Goal: Task Accomplishment & Management: Manage account settings

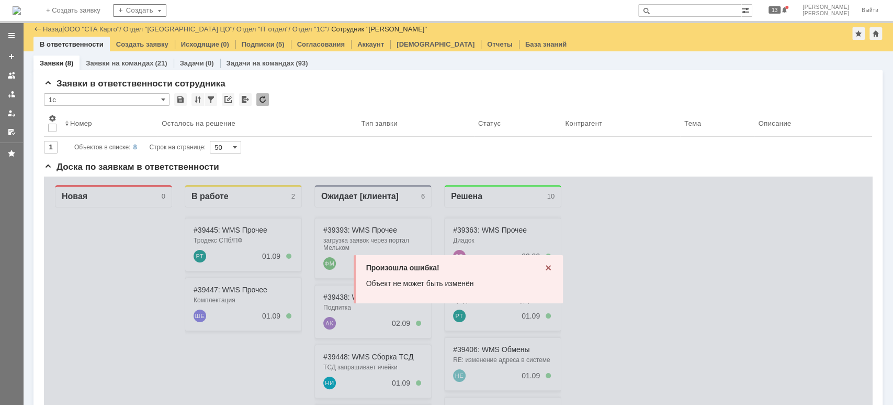
scroll to position [70, 0]
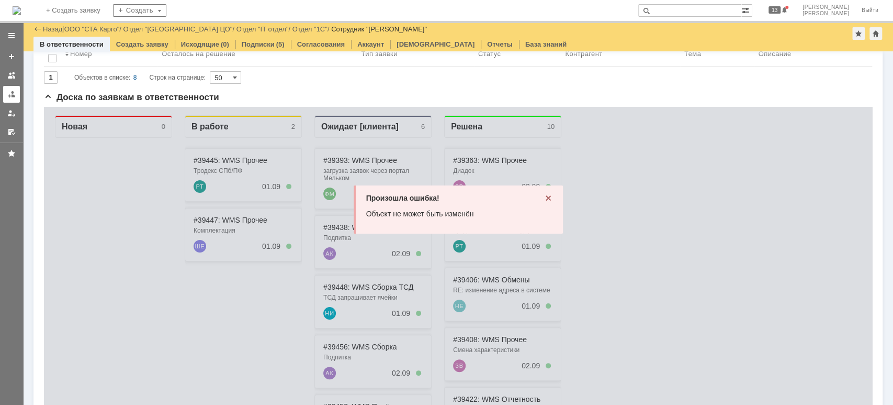
click at [9, 101] on link at bounding box center [11, 94] width 17 height 17
click at [94, 25] on link "ООО "СТА Карго"" at bounding box center [91, 29] width 55 height 8
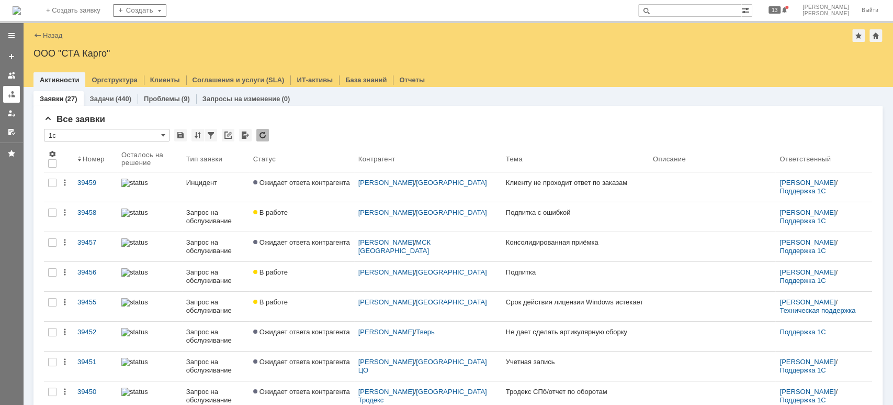
click at [12, 93] on div at bounding box center [11, 94] width 8 height 8
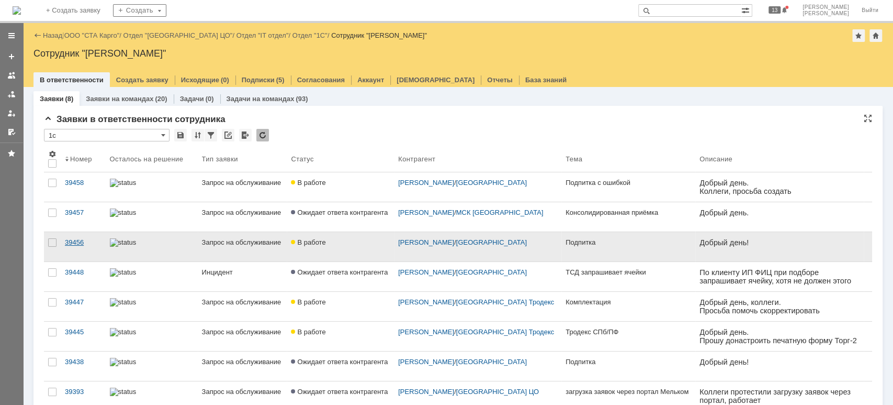
click at [70, 242] on div "39456" at bounding box center [83, 242] width 37 height 8
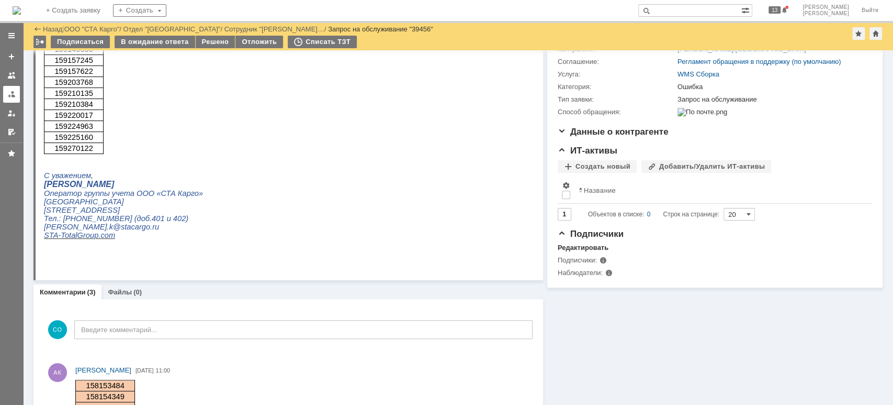
click at [12, 90] on div at bounding box center [11, 94] width 8 height 8
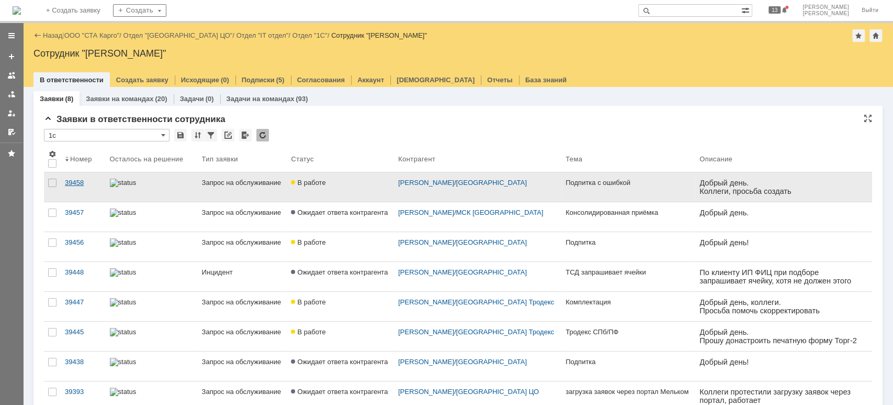
click at [78, 182] on div "39458" at bounding box center [83, 182] width 37 height 8
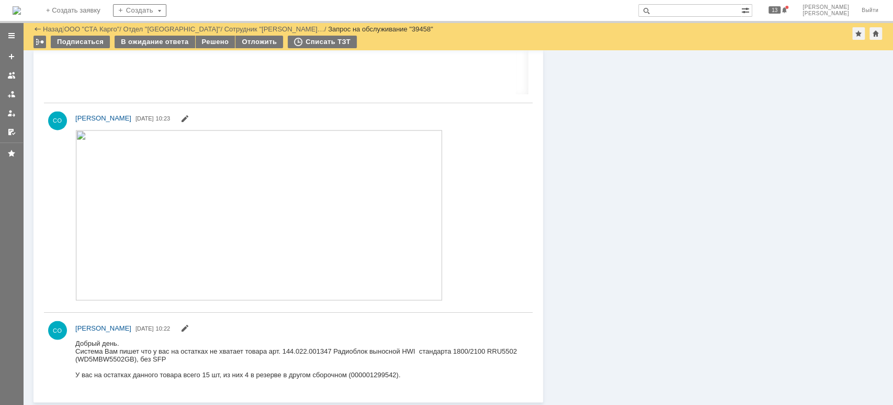
click at [282, 205] on img at bounding box center [258, 214] width 367 height 170
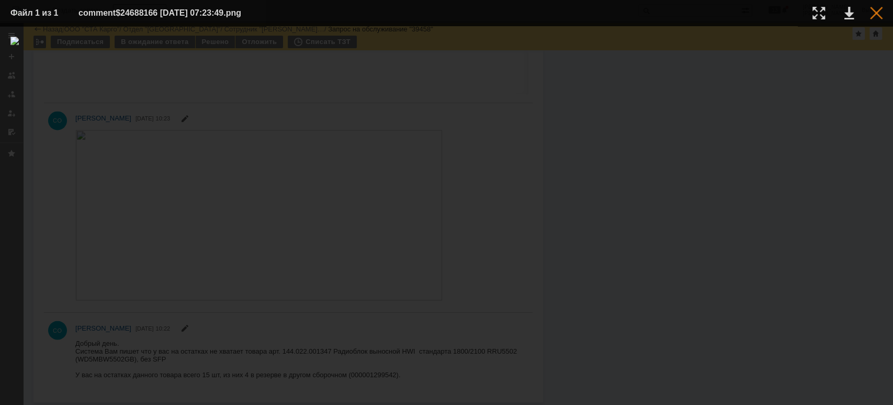
click at [879, 14] on div at bounding box center [876, 13] width 13 height 13
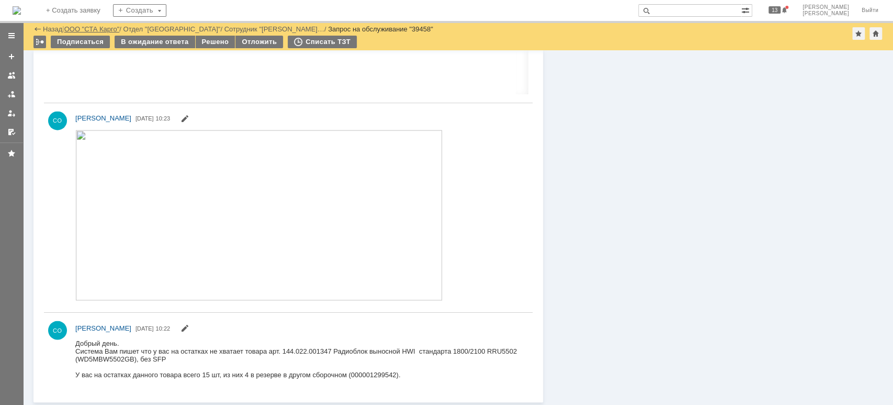
click at [105, 25] on link "ООО "СТА Карго"" at bounding box center [91, 29] width 55 height 8
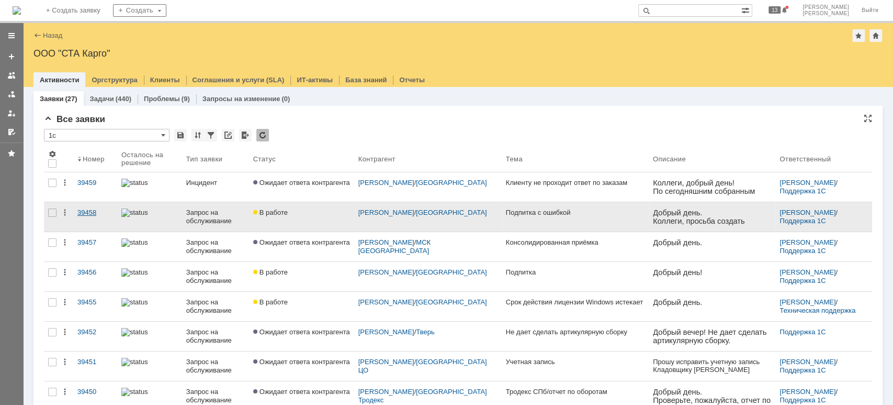
click at [89, 209] on div "39458" at bounding box center [95, 212] width 36 height 8
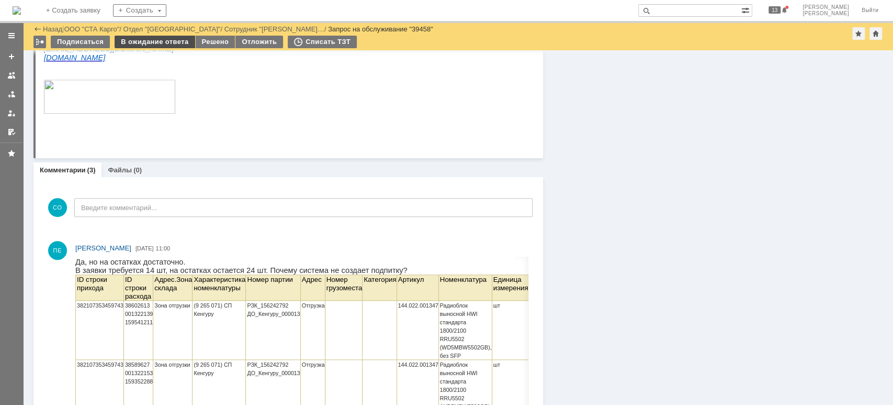
click at [155, 44] on div "В ожидание ответа" at bounding box center [155, 42] width 80 height 13
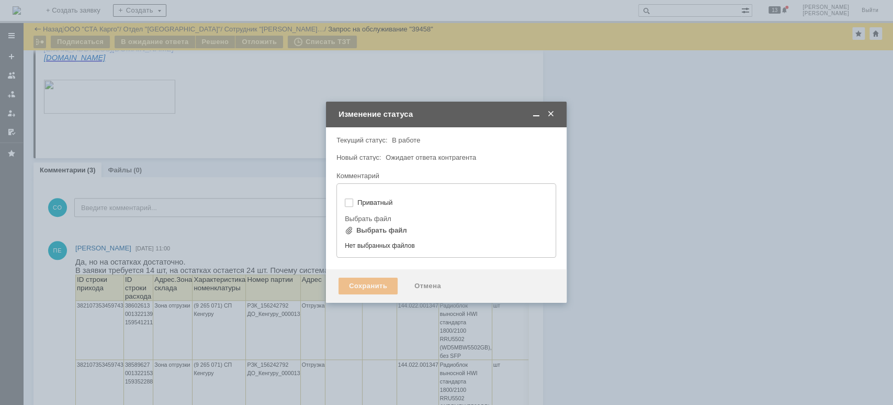
type input "[не указано]"
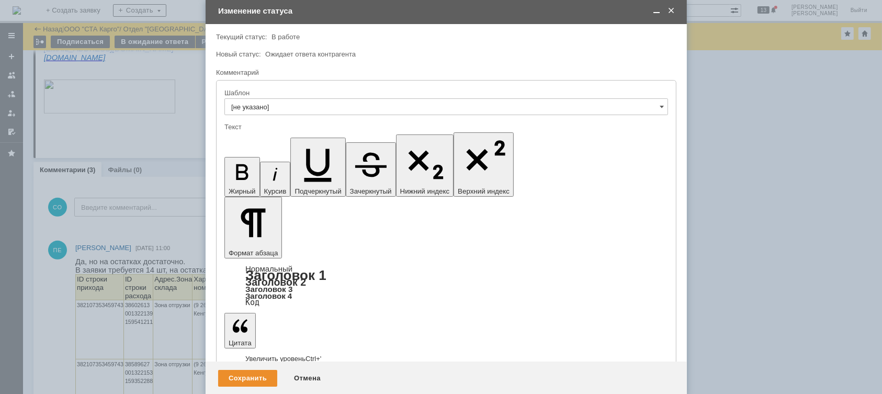
click at [247, 387] on div "Сохранить Отмена" at bounding box center [446, 378] width 481 height 33
click at [244, 382] on div "Сохранить" at bounding box center [247, 378] width 59 height 17
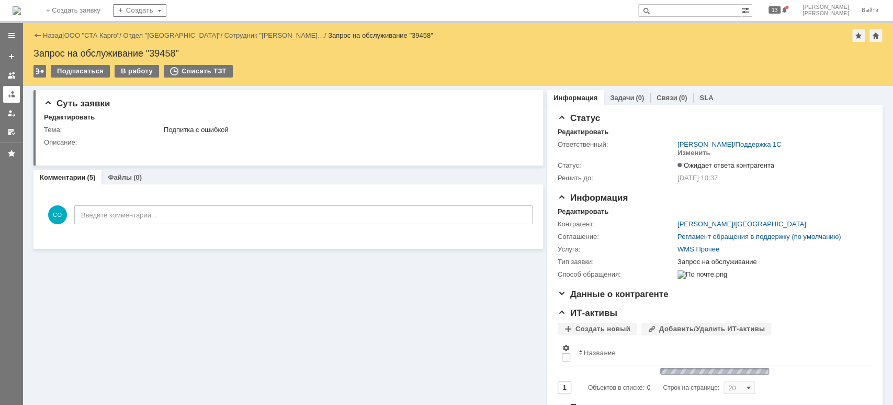
click at [7, 94] on div at bounding box center [11, 94] width 8 height 8
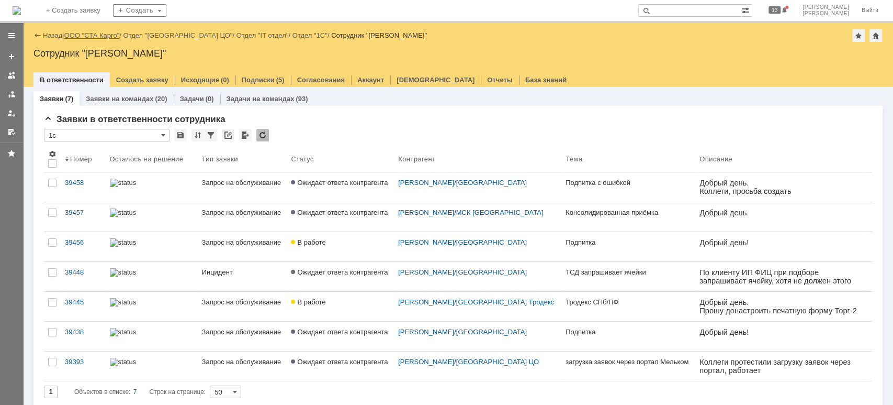
click at [93, 38] on link "ООО "СТА Карго"" at bounding box center [91, 35] width 55 height 8
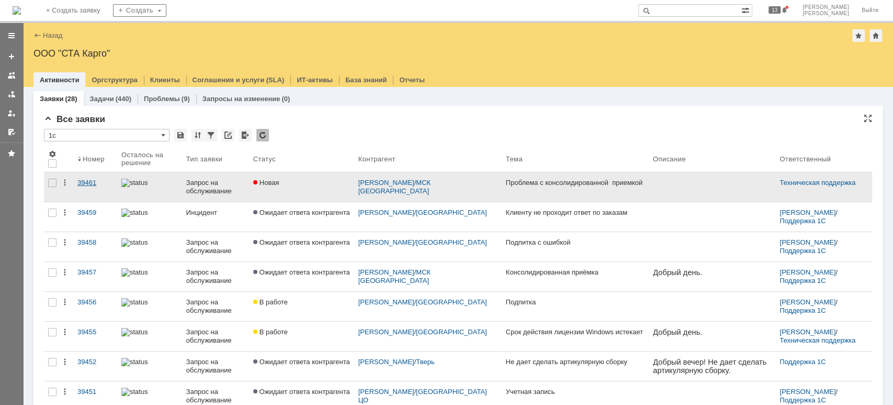
click at [87, 184] on div "39461" at bounding box center [95, 182] width 36 height 8
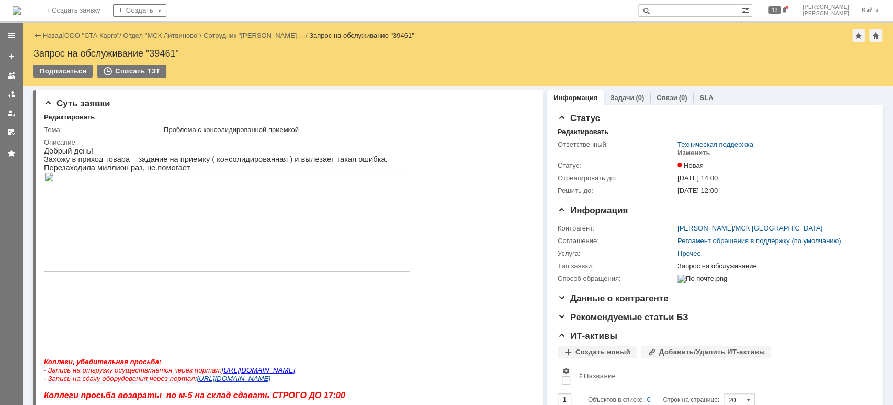
click at [196, 253] on img at bounding box center [227, 222] width 366 height 100
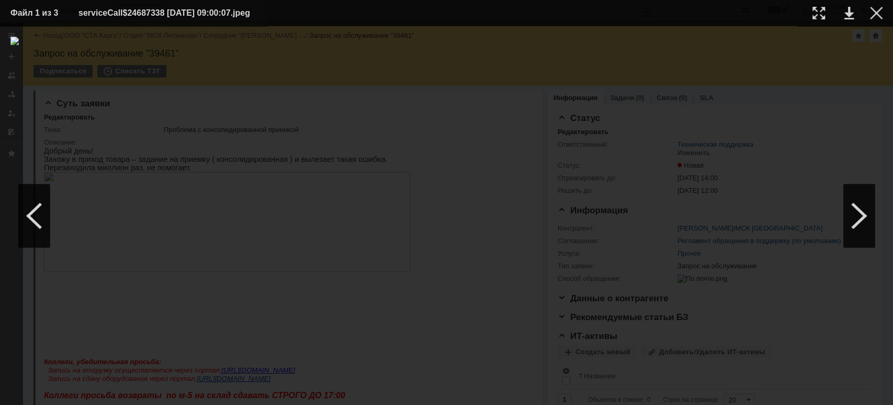
drag, startPoint x: 250, startPoint y: 339, endPoint x: 259, endPoint y: 336, distance: 9.8
click at [251, 339] on div at bounding box center [446, 215] width 872 height 357
drag, startPoint x: 352, startPoint y: 46, endPoint x: 358, endPoint y: 42, distance: 8.0
click at [357, 42] on div at bounding box center [446, 215] width 872 height 357
drag, startPoint x: 879, startPoint y: 15, endPoint x: 711, endPoint y: 122, distance: 199.6
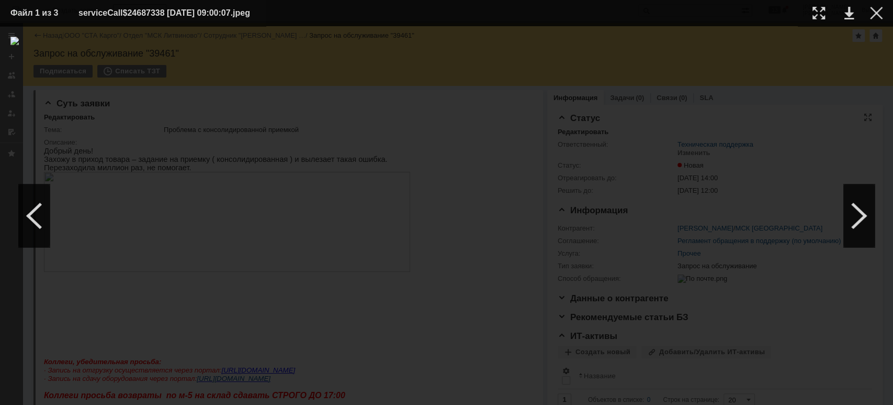
click at [878, 16] on div at bounding box center [876, 13] width 13 height 13
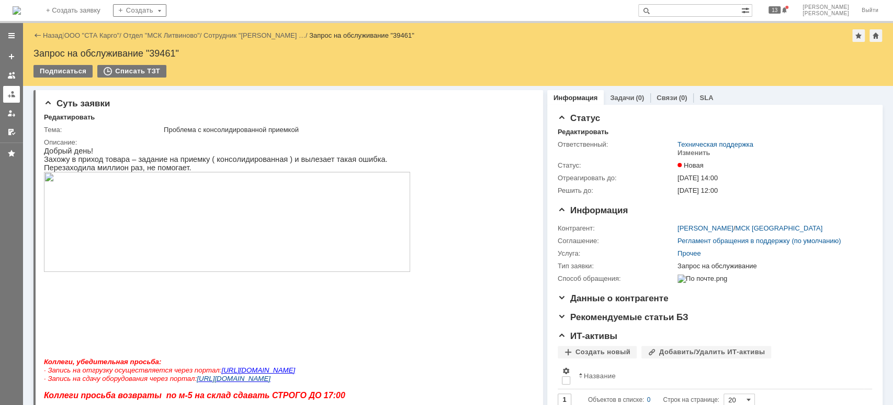
click at [14, 94] on div at bounding box center [11, 94] width 8 height 8
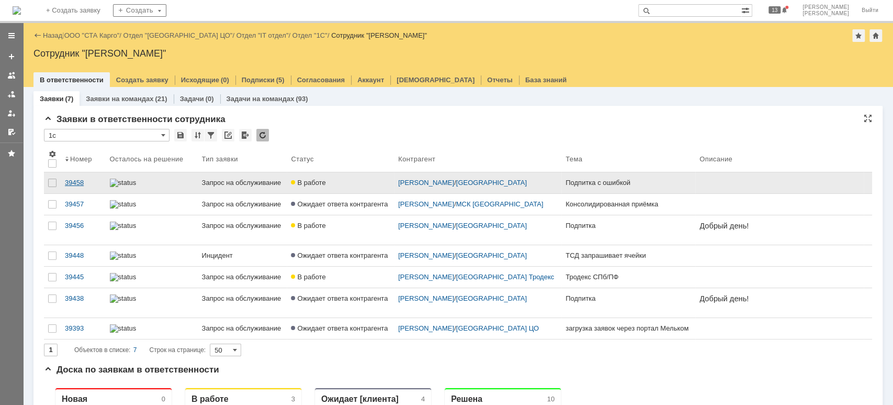
click at [80, 178] on div "39458" at bounding box center [83, 182] width 37 height 8
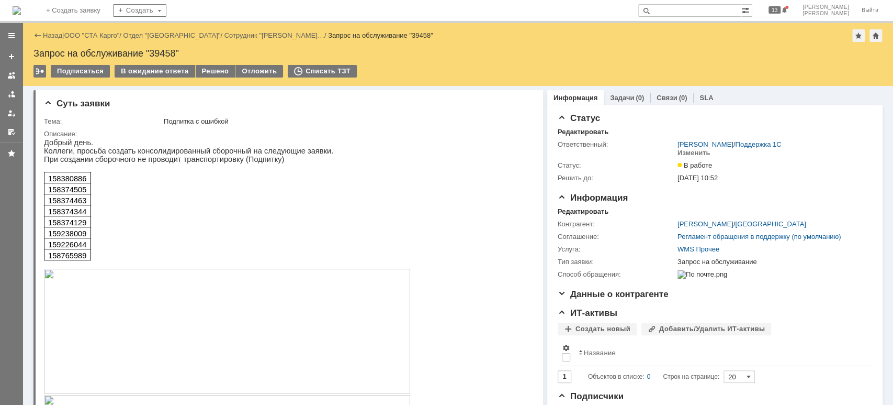
click at [358, 205] on div "Добрый день. Коллеги, просьба создать консолидированный сборочный на следующие …" at bounding box center [283, 397] width 479 height 518
click at [176, 70] on div "В ожидание ответа" at bounding box center [155, 71] width 80 height 13
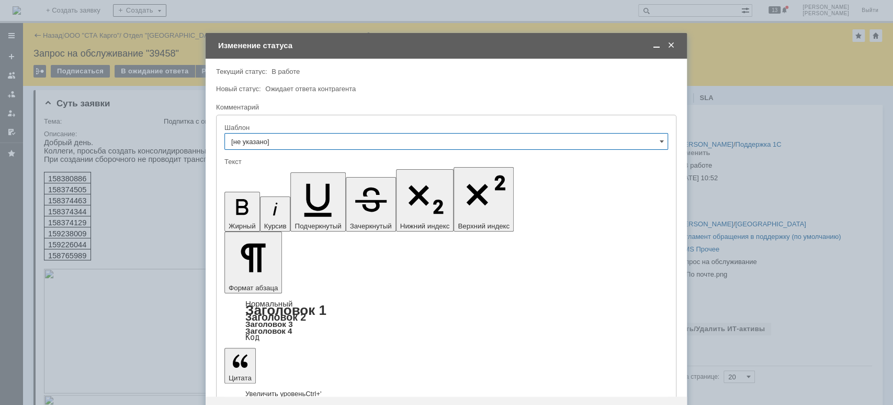
click at [246, 404] on div "Сохранить" at bounding box center [247, 413] width 59 height 17
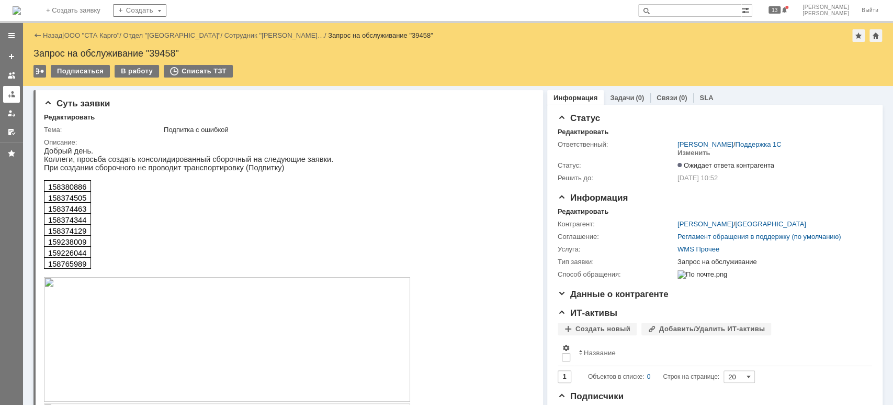
click at [15, 91] on div at bounding box center [11, 94] width 8 height 8
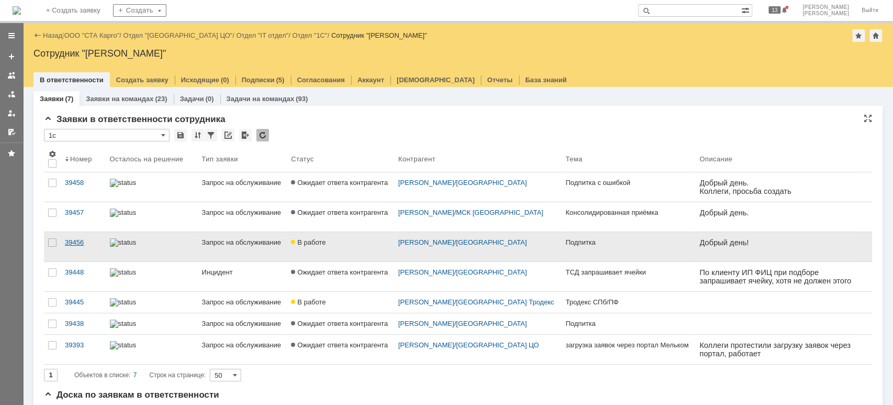
click at [75, 241] on div "39456" at bounding box center [83, 242] width 37 height 8
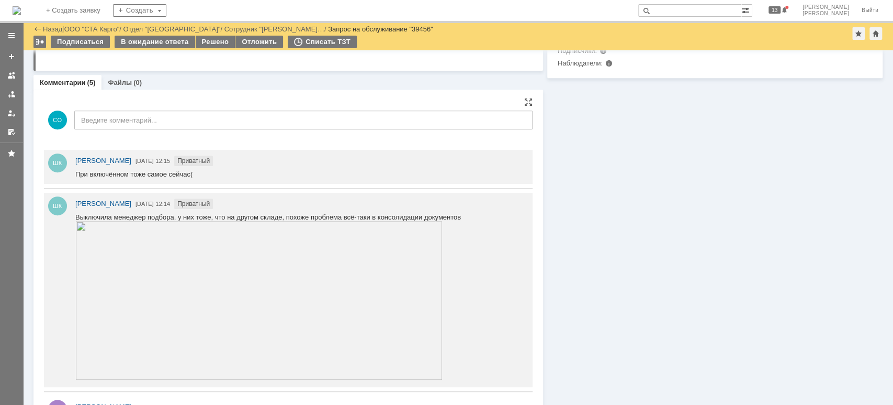
scroll to position [419, 0]
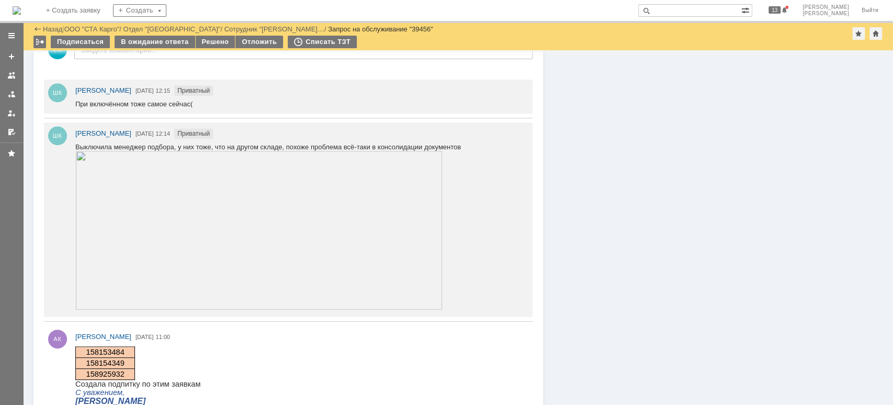
click at [188, 190] on img at bounding box center [258, 230] width 367 height 159
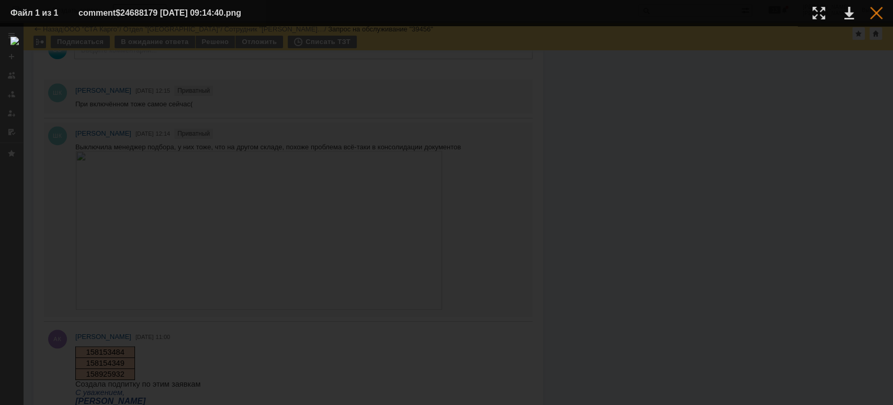
click at [879, 13] on div at bounding box center [876, 13] width 13 height 13
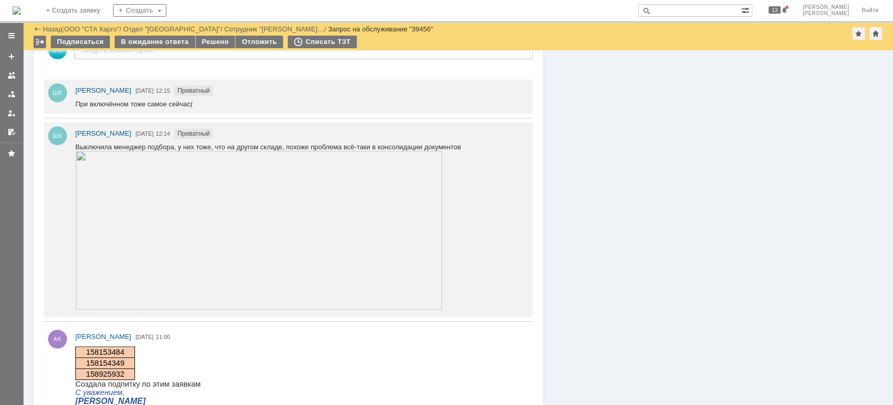
scroll to position [558, 0]
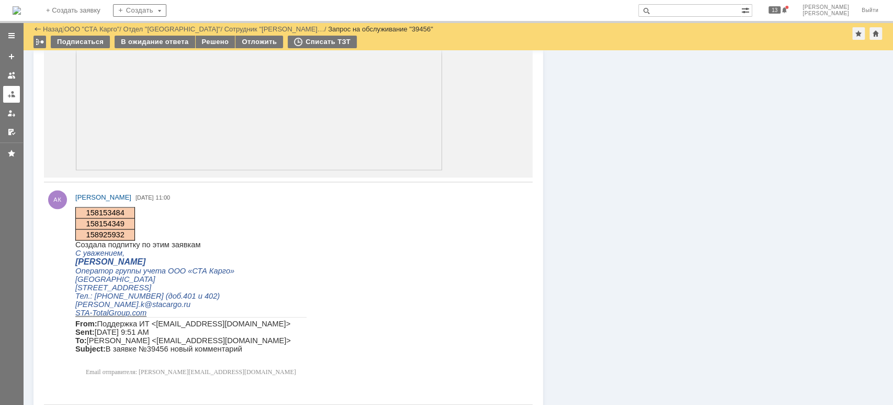
click at [8, 96] on div at bounding box center [11, 94] width 8 height 8
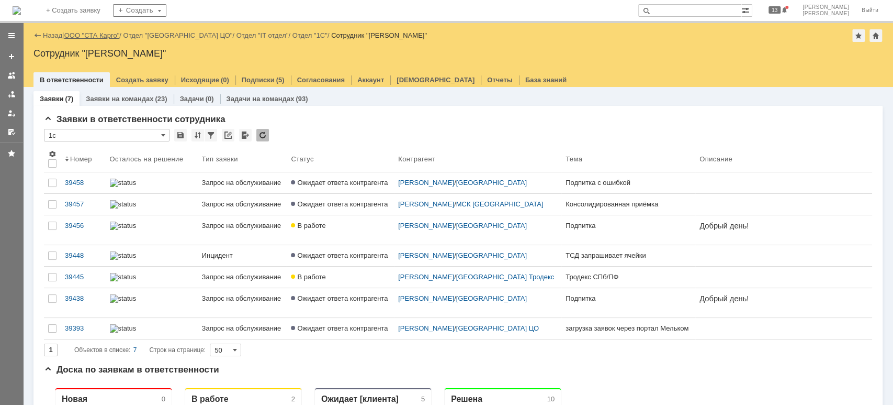
click at [109, 35] on link "ООО "СТА Карго"" at bounding box center [91, 35] width 55 height 8
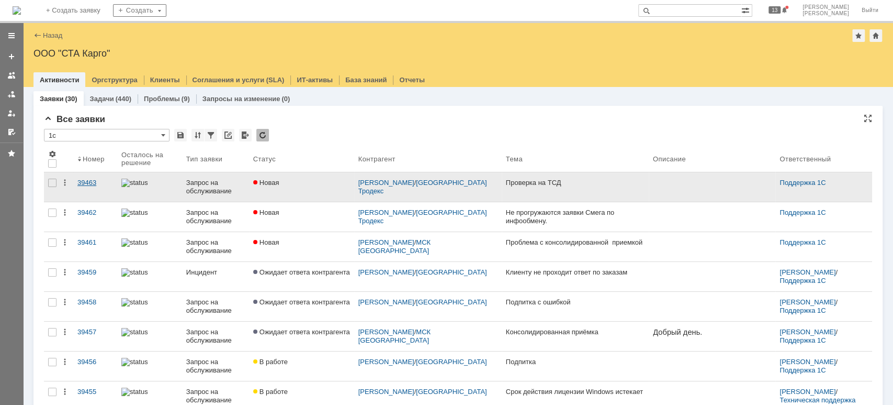
click at [80, 183] on div "39463" at bounding box center [95, 182] width 36 height 8
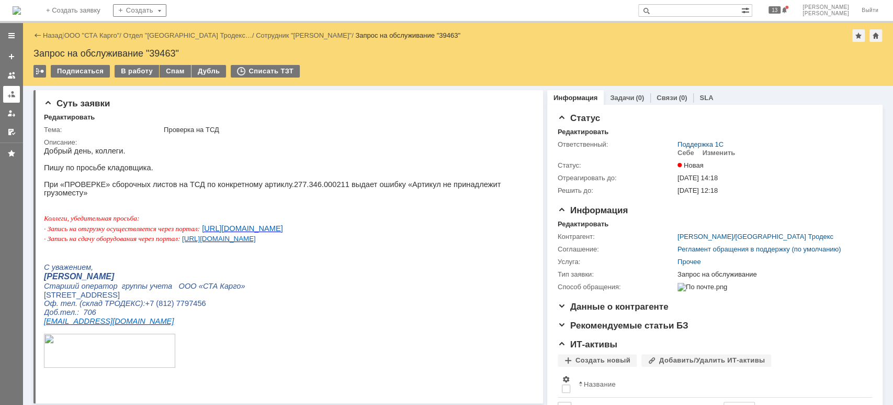
click at [10, 94] on div at bounding box center [11, 94] width 8 height 8
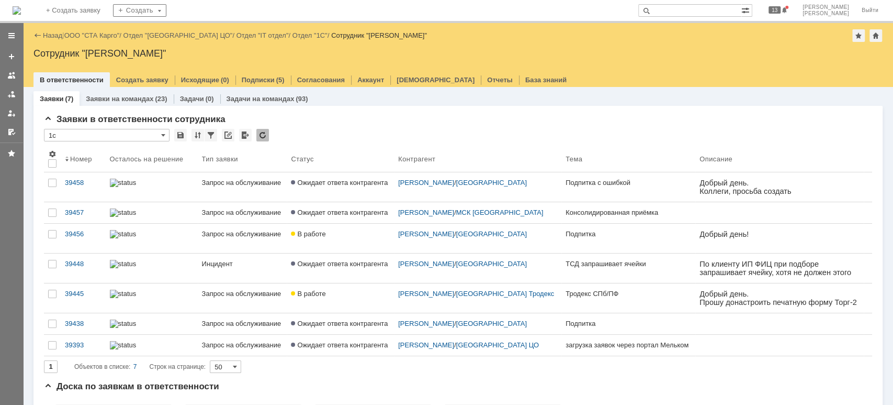
click at [98, 38] on link "ООО "СТА Карго"" at bounding box center [91, 35] width 55 height 8
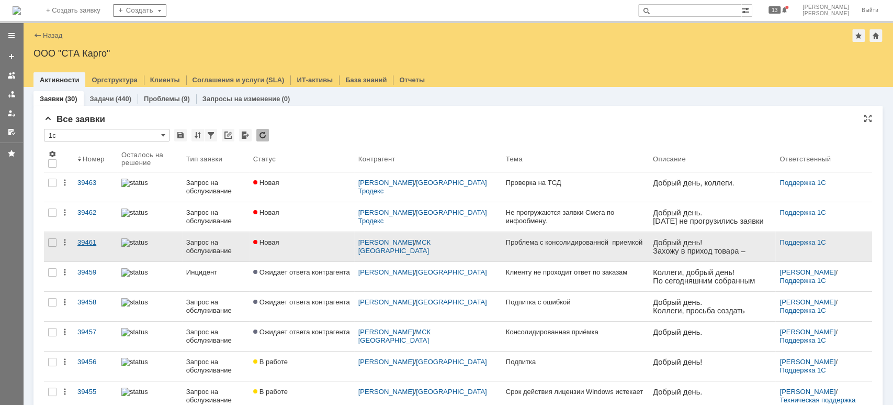
click at [87, 244] on div "39461" at bounding box center [95, 242] width 36 height 8
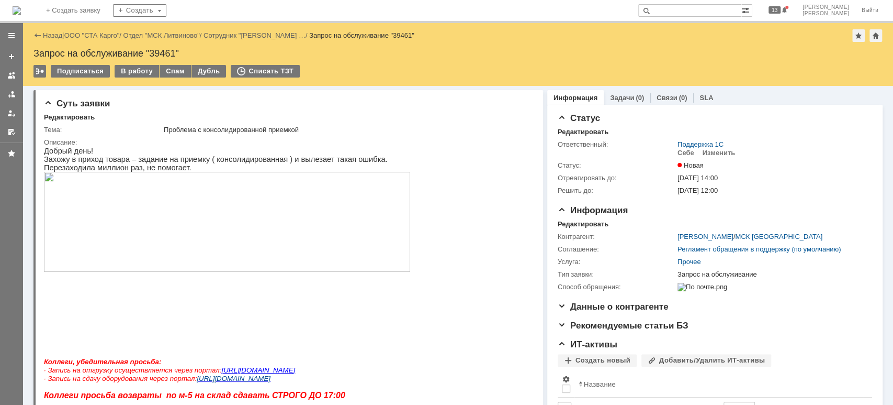
click at [200, 268] on img at bounding box center [227, 222] width 366 height 100
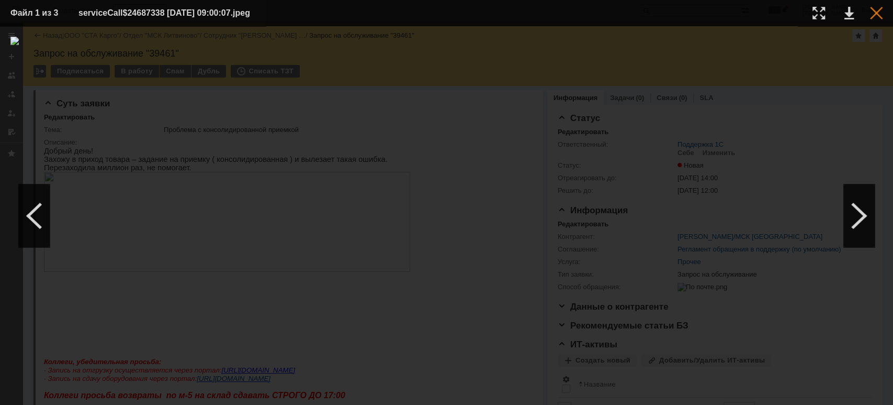
click at [874, 18] on div at bounding box center [876, 13] width 13 height 13
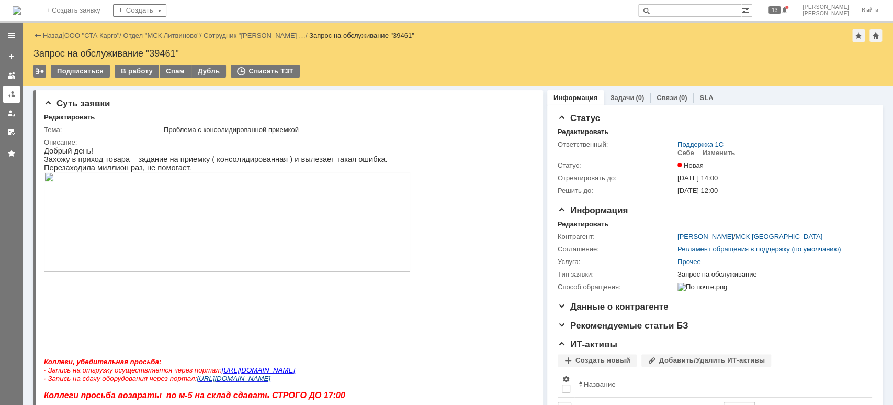
click at [16, 93] on link at bounding box center [11, 94] width 17 height 17
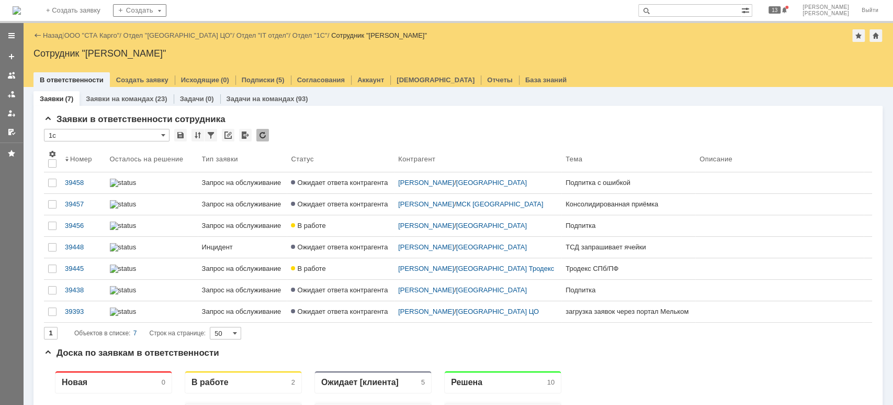
click at [93, 39] on div "Назад | ООО "СТА Карго" / Отдел "[GEOGRAPHIC_DATA] ЦО" / Отдел "IT отдел" / Отд…" at bounding box center [457, 35] width 849 height 13
click at [94, 38] on link "ООО "СТА Карго"" at bounding box center [91, 35] width 55 height 8
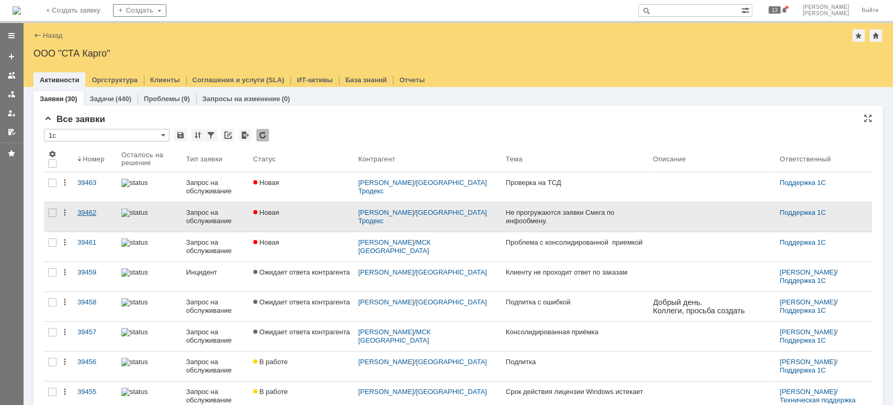
click at [82, 212] on div "39462" at bounding box center [95, 212] width 36 height 8
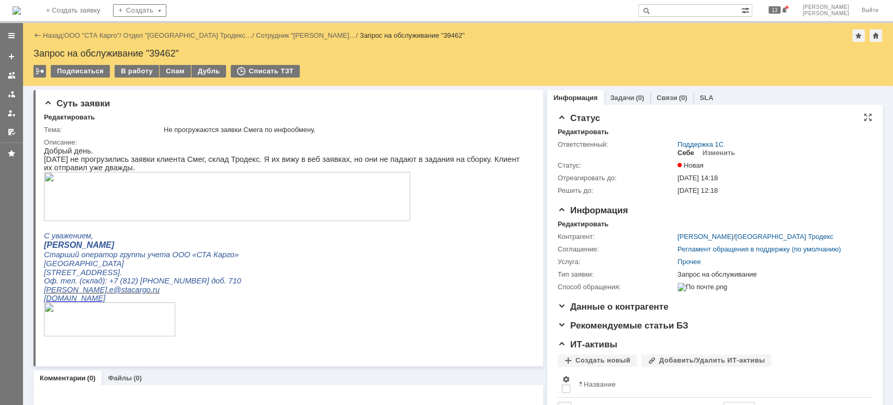
click at [683, 152] on div "Себе" at bounding box center [686, 153] width 17 height 8
click at [141, 68] on div "В работу" at bounding box center [137, 71] width 44 height 13
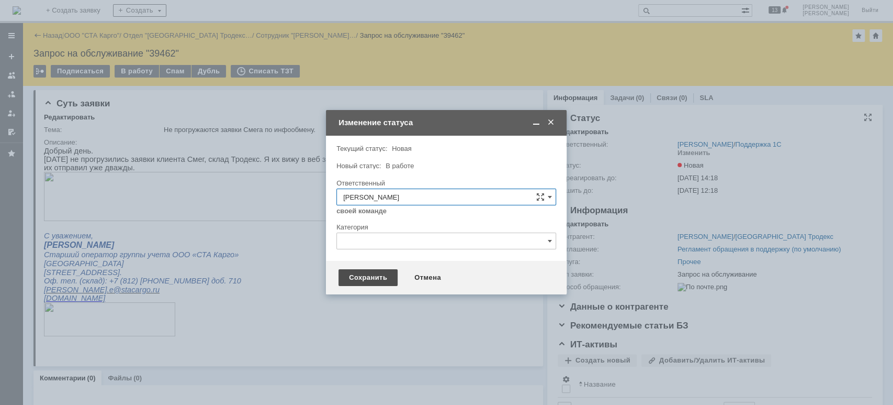
click at [374, 276] on div "Сохранить" at bounding box center [368, 277] width 59 height 17
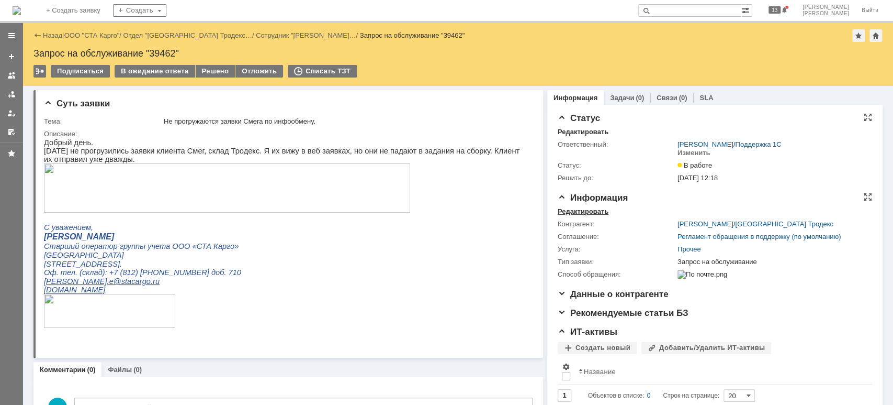
click at [576, 209] on div "Редактировать" at bounding box center [583, 211] width 51 height 8
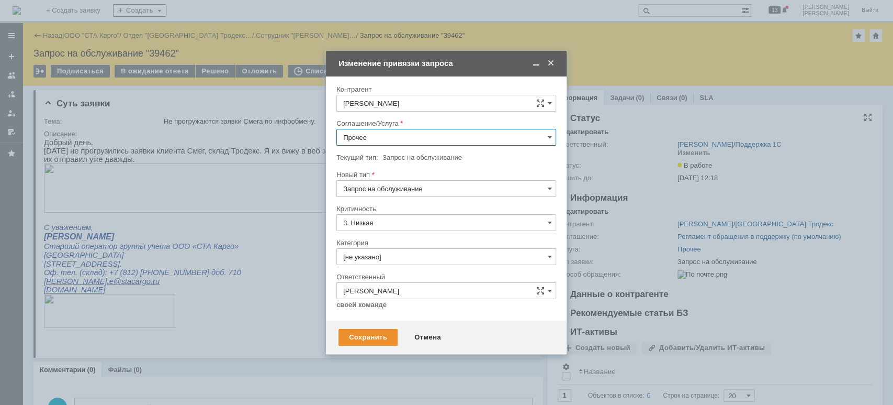
click at [407, 137] on input "Прочее" at bounding box center [446, 137] width 220 height 17
drag, startPoint x: 416, startPoint y: 226, endPoint x: 409, endPoint y: 264, distance: 38.9
click at [416, 226] on div "WMS Обмены" at bounding box center [446, 232] width 219 height 17
type input "WMS Обмены"
click at [374, 330] on div "Сохранить" at bounding box center [368, 337] width 59 height 17
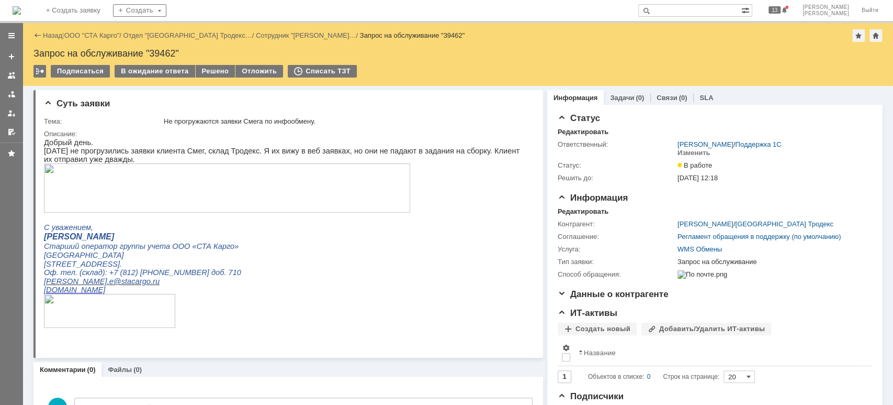
click at [161, 198] on img at bounding box center [227, 187] width 366 height 49
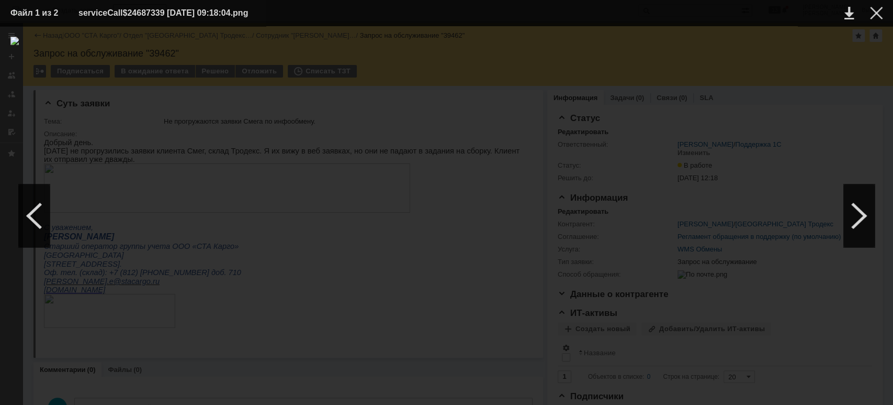
click at [504, 141] on div at bounding box center [446, 215] width 872 height 357
click at [674, 82] on div at bounding box center [446, 215] width 872 height 357
click at [873, 13] on div at bounding box center [876, 13] width 13 height 13
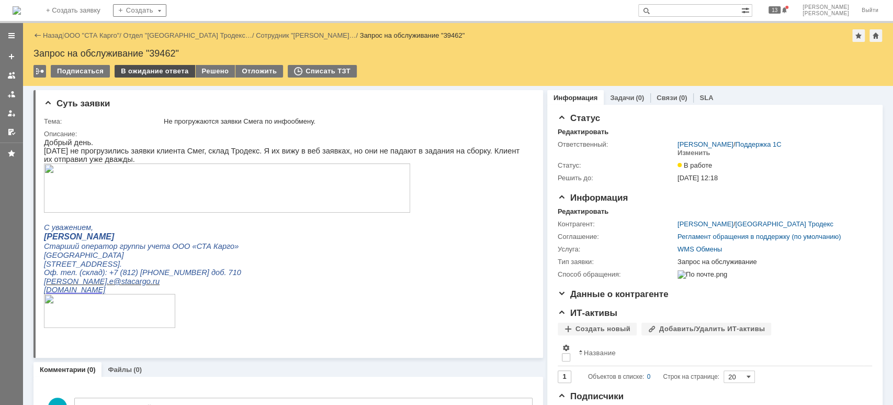
click at [156, 71] on div "В ожидание ответа" at bounding box center [155, 71] width 80 height 13
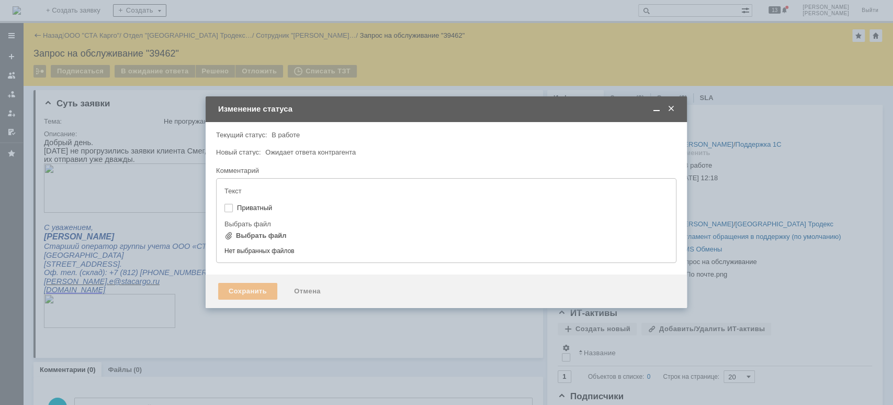
type input "[не указано]"
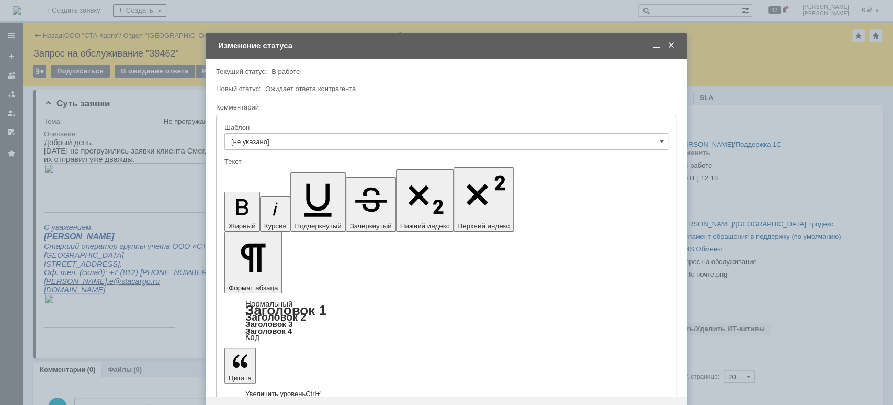
click at [256, 404] on div "Сохранить" at bounding box center [247, 413] width 59 height 17
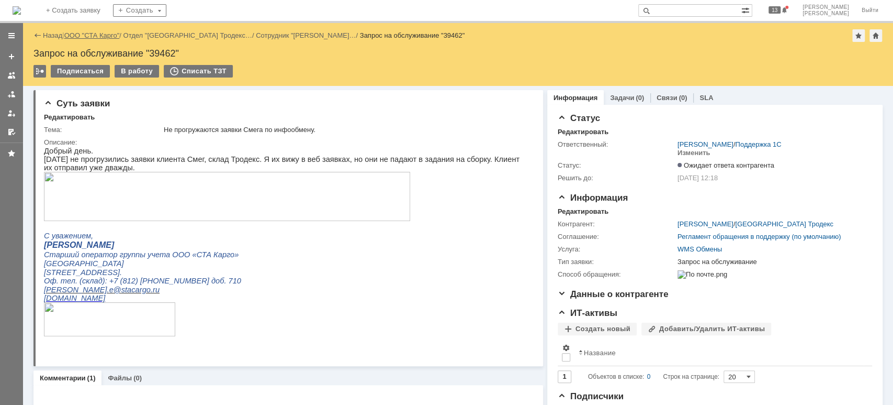
click at [94, 33] on link "ООО "СТА Карго"" at bounding box center [91, 35] width 55 height 8
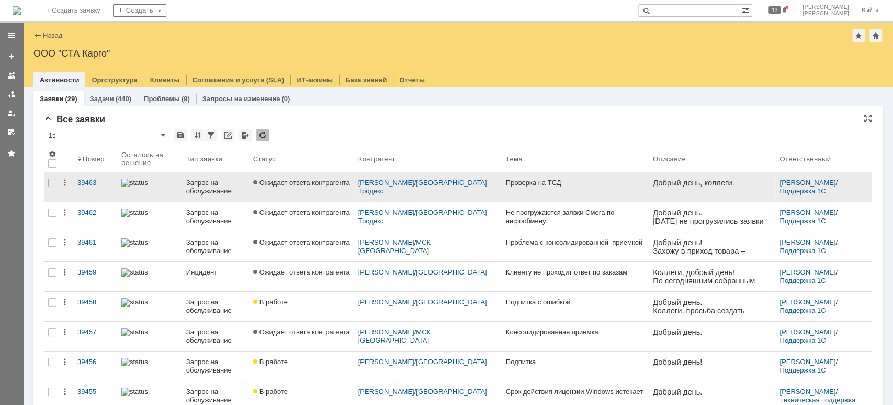
click at [234, 189] on div "Запрос на обслуживание" at bounding box center [215, 186] width 59 height 17
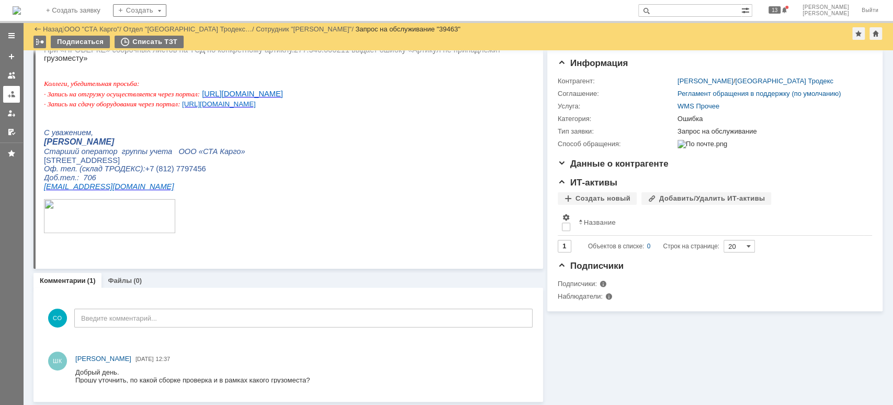
click at [5, 98] on link at bounding box center [11, 94] width 17 height 17
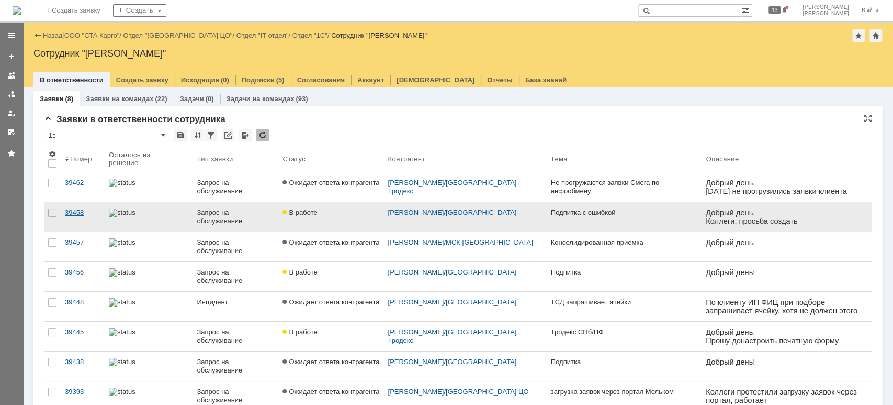
click at [65, 210] on div "39458" at bounding box center [83, 212] width 36 height 8
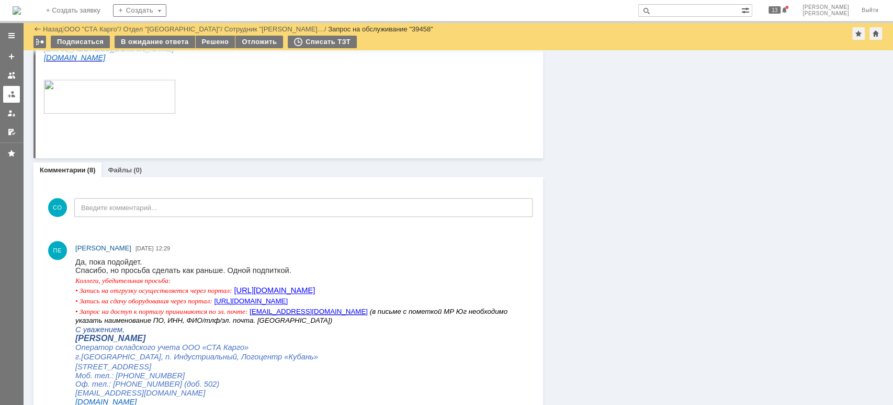
drag, startPoint x: 6, startPoint y: 95, endPoint x: 13, endPoint y: 97, distance: 7.8
click at [6, 95] on link at bounding box center [11, 94] width 17 height 17
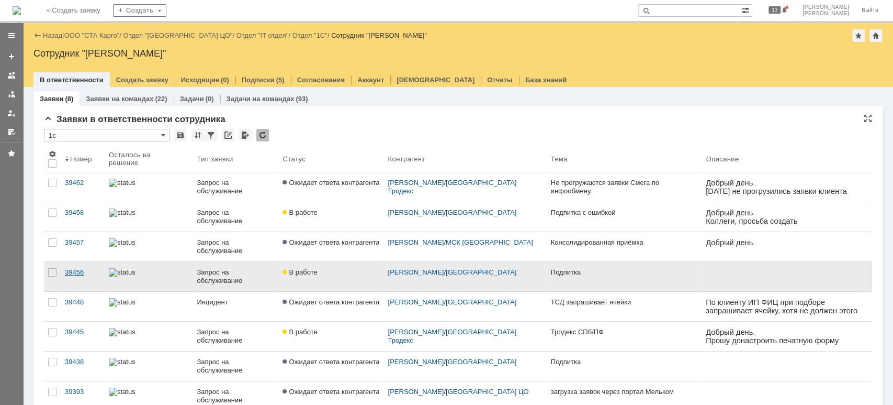
click at [82, 268] on div "39456" at bounding box center [83, 272] width 36 height 8
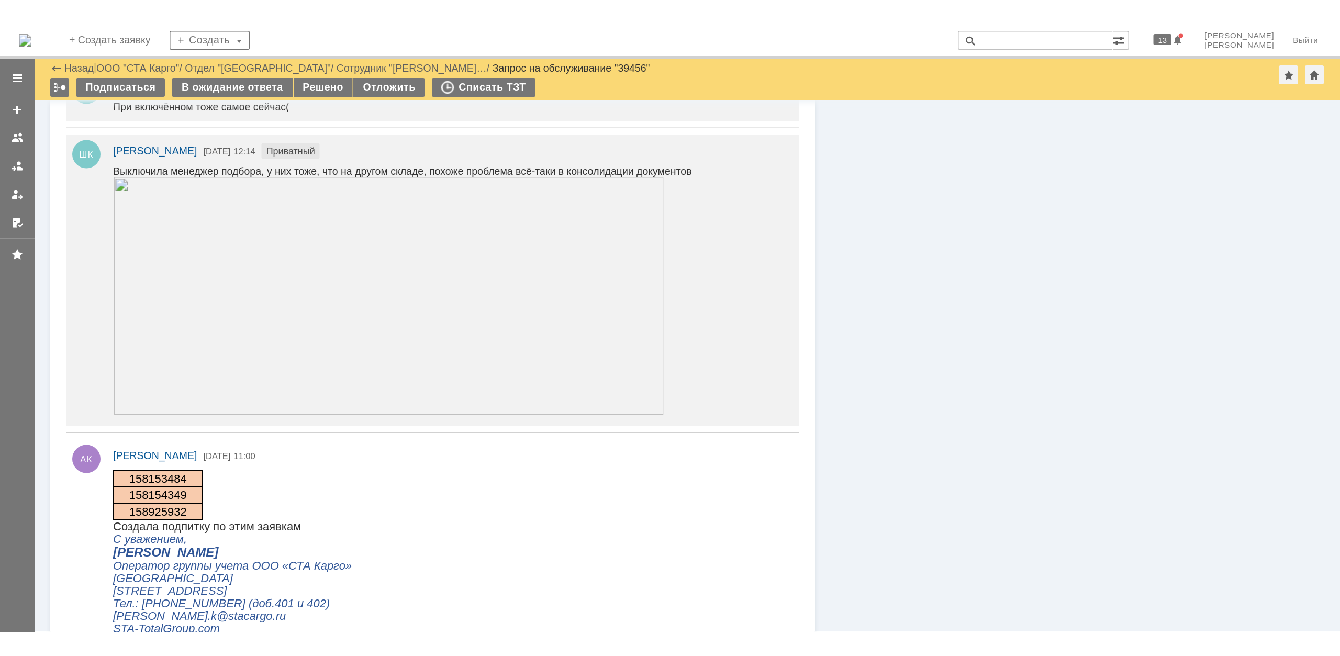
scroll to position [488, 0]
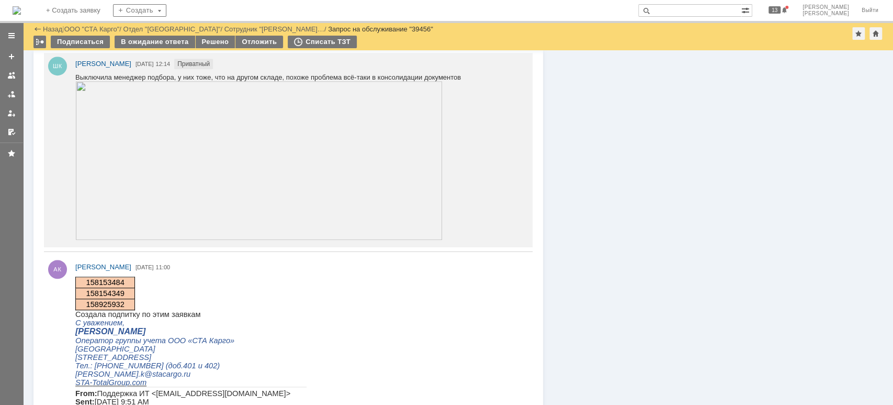
click at [108, 284] on span "158153484" at bounding box center [105, 282] width 38 height 8
copy span "158153484"
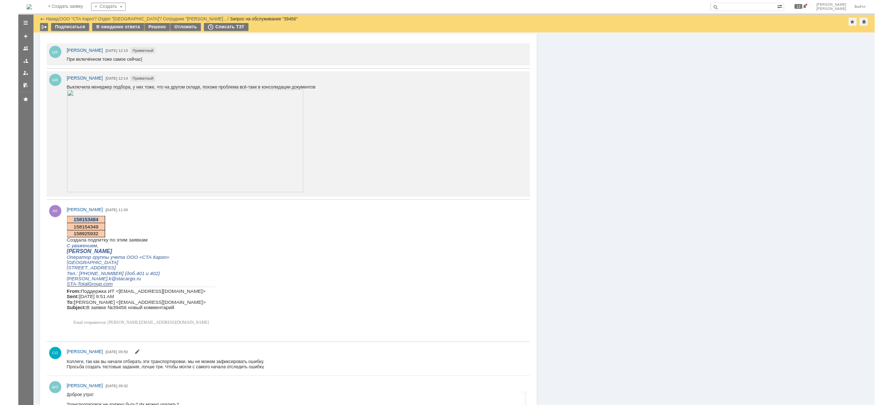
scroll to position [456, 0]
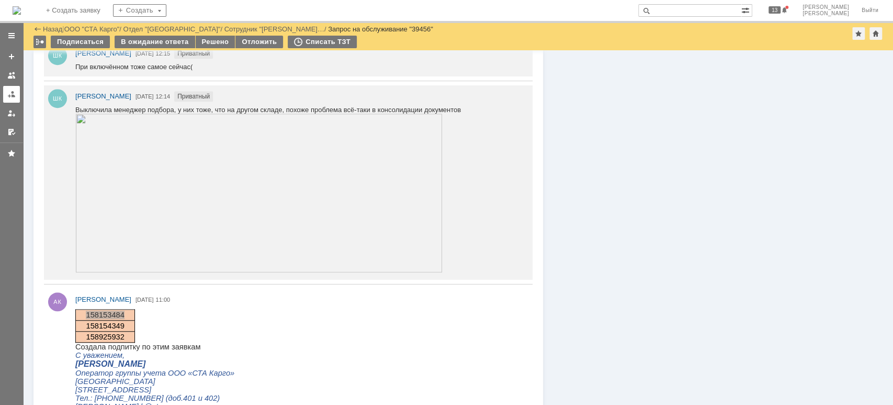
click at [14, 97] on div at bounding box center [11, 94] width 8 height 8
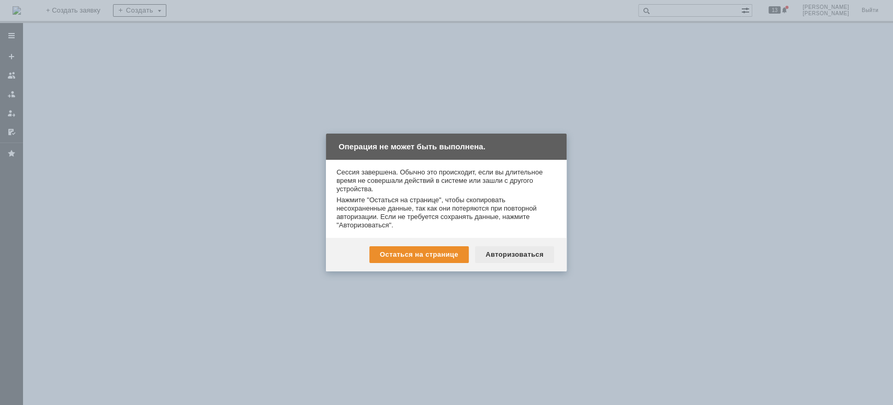
click at [509, 257] on div "Авторизоваться" at bounding box center [514, 254] width 79 height 17
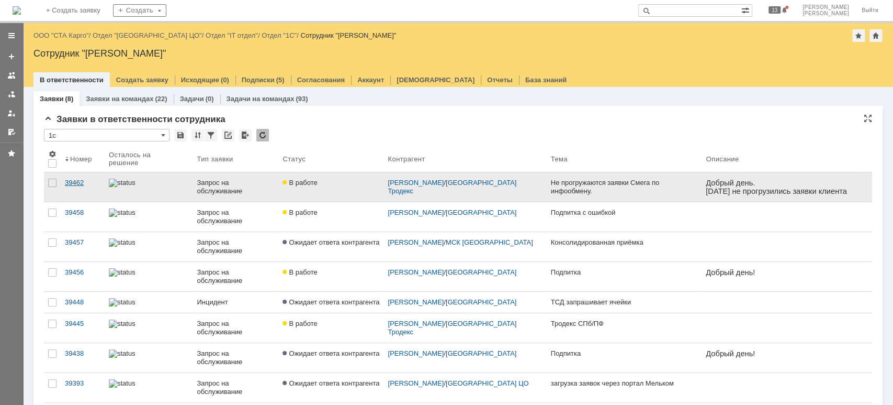
click at [79, 181] on div "39462" at bounding box center [83, 182] width 36 height 8
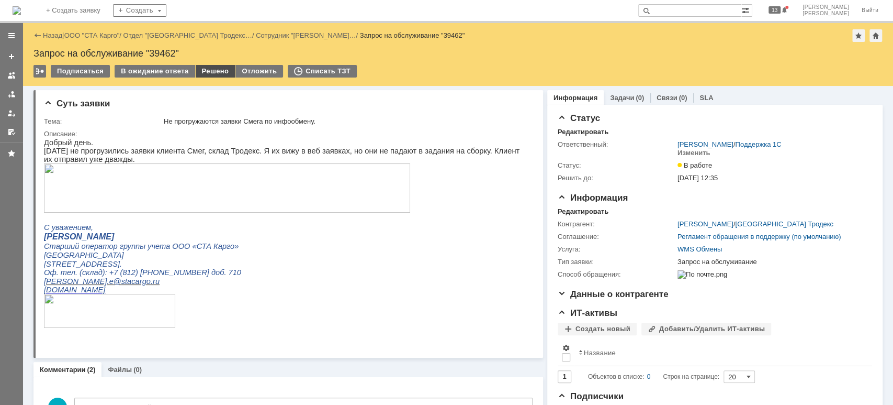
click at [212, 72] on div "Решено" at bounding box center [216, 71] width 40 height 13
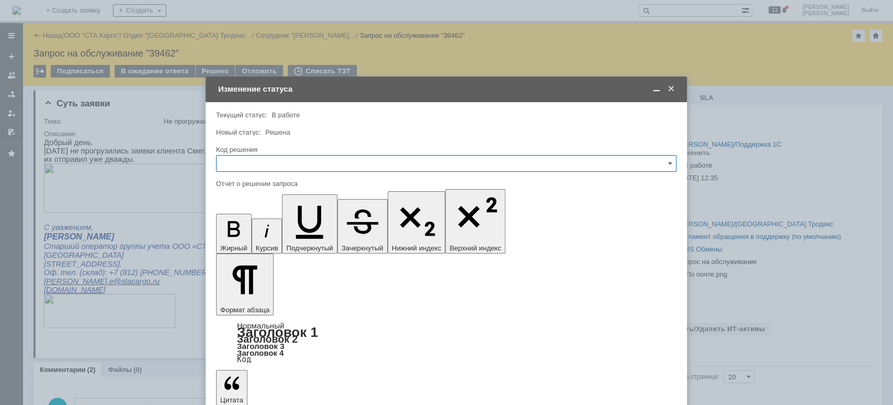
click at [276, 162] on input "text" at bounding box center [446, 163] width 461 height 17
click at [241, 307] on span "Решено" at bounding box center [446, 303] width 447 height 8
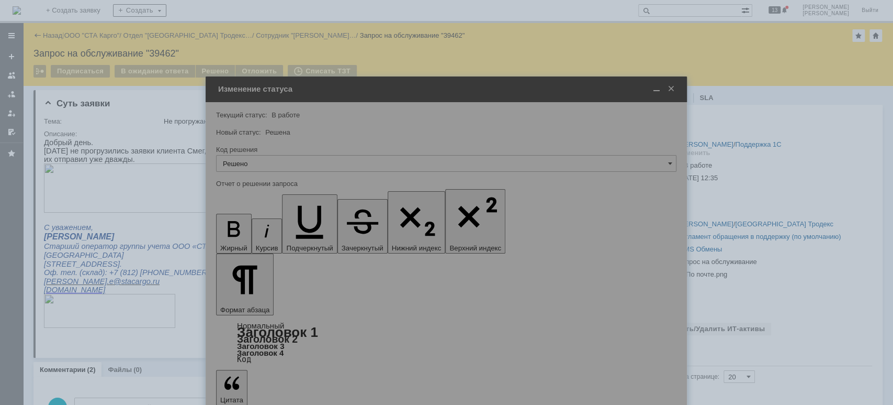
type input "Решено"
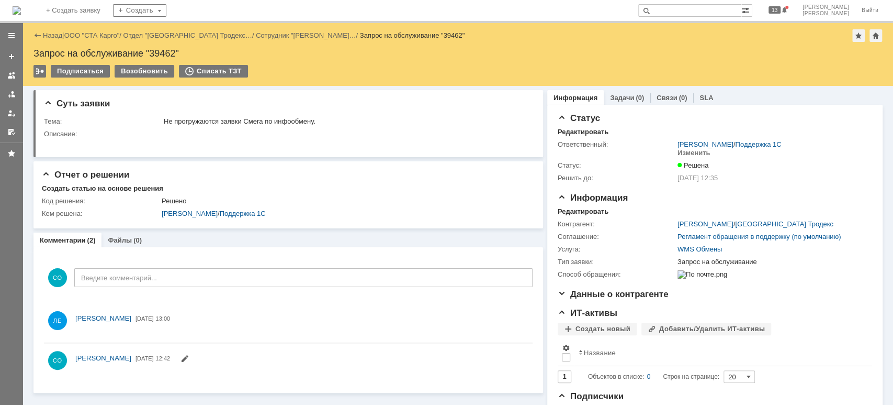
click at [6, 96] on link at bounding box center [11, 94] width 17 height 17
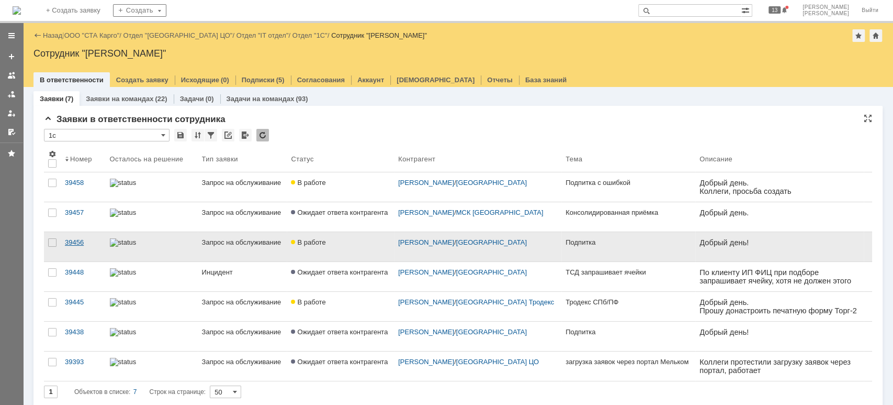
click at [80, 241] on div "39456" at bounding box center [83, 242] width 37 height 8
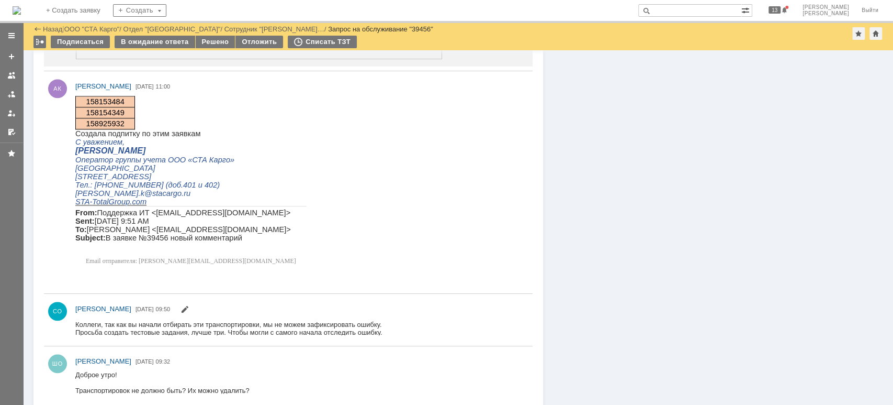
scroll to position [679, 0]
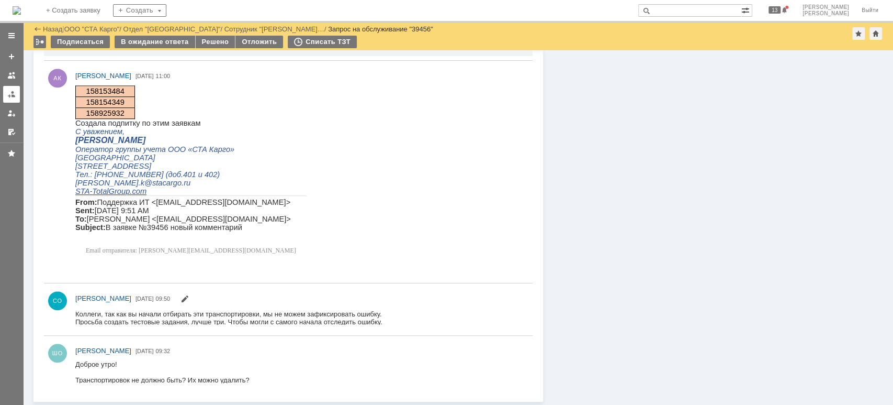
click at [17, 93] on link at bounding box center [11, 94] width 17 height 17
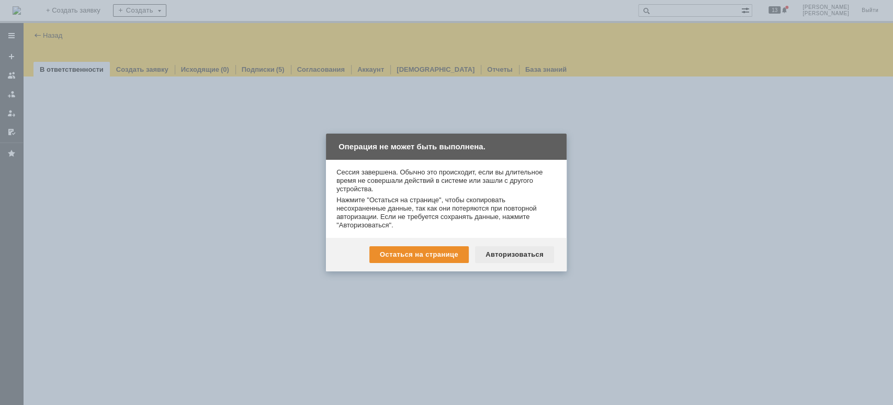
click at [527, 261] on div "Авторизоваться" at bounding box center [514, 254] width 79 height 17
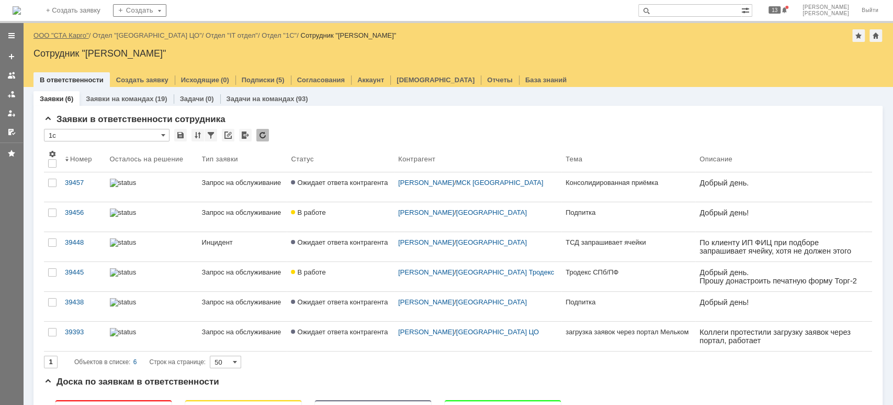
click at [80, 38] on link "ООО "СТА Карго"" at bounding box center [60, 35] width 55 height 8
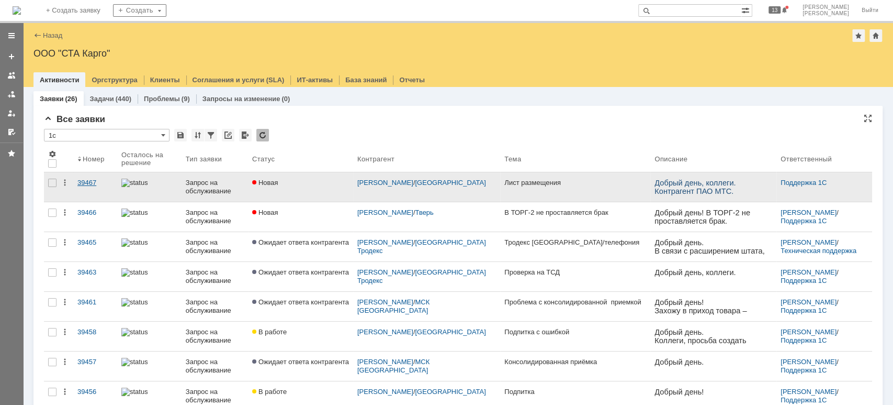
click at [94, 179] on div "39467" at bounding box center [95, 182] width 36 height 8
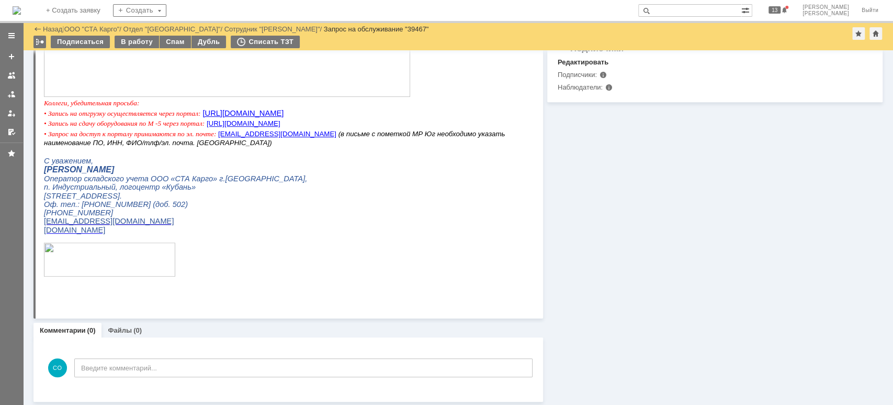
scroll to position [64, 0]
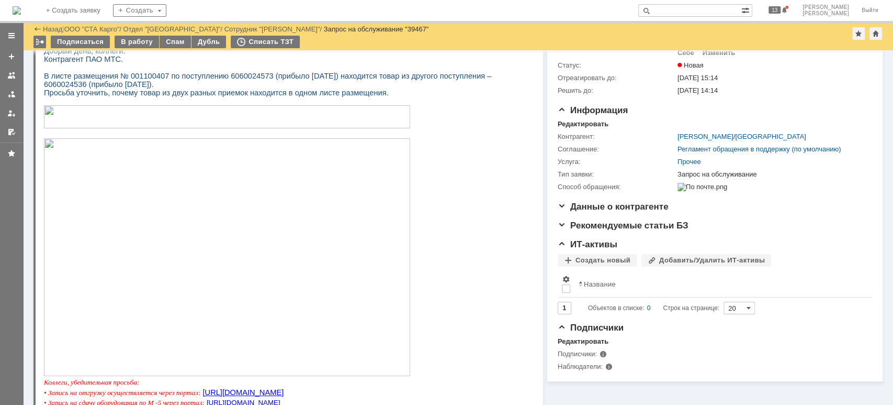
click at [243, 276] on img at bounding box center [227, 257] width 366 height 238
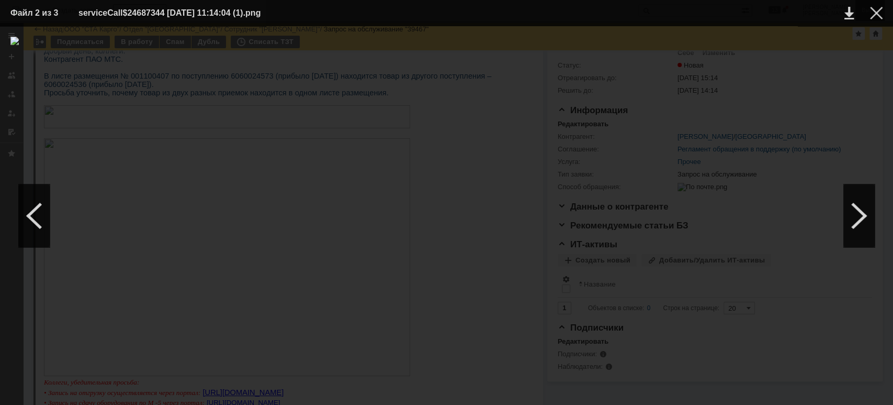
click at [873, 13] on div at bounding box center [876, 13] width 13 height 13
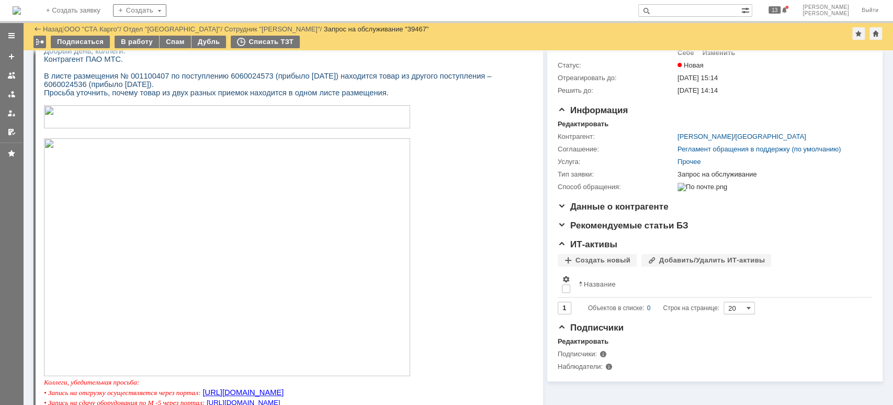
scroll to position [0, 0]
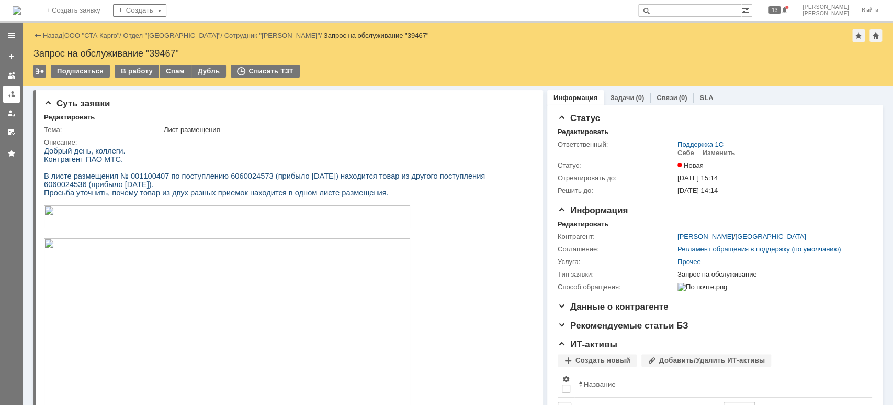
click at [13, 91] on div at bounding box center [11, 94] width 8 height 8
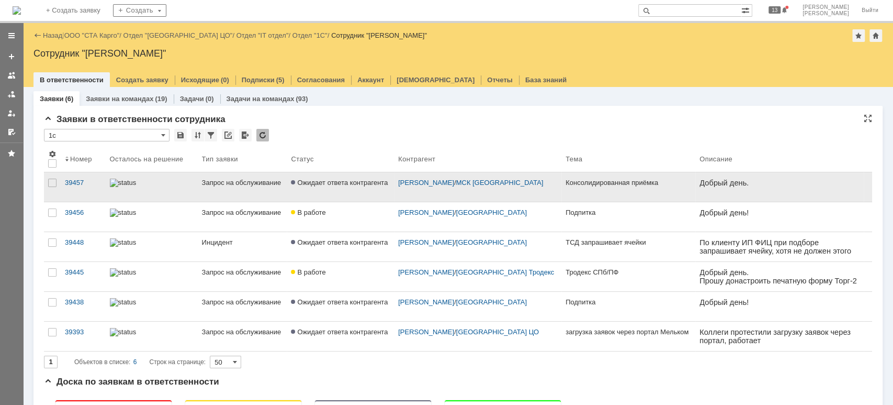
click at [224, 183] on div "Запрос на обслуживание" at bounding box center [242, 182] width 81 height 8
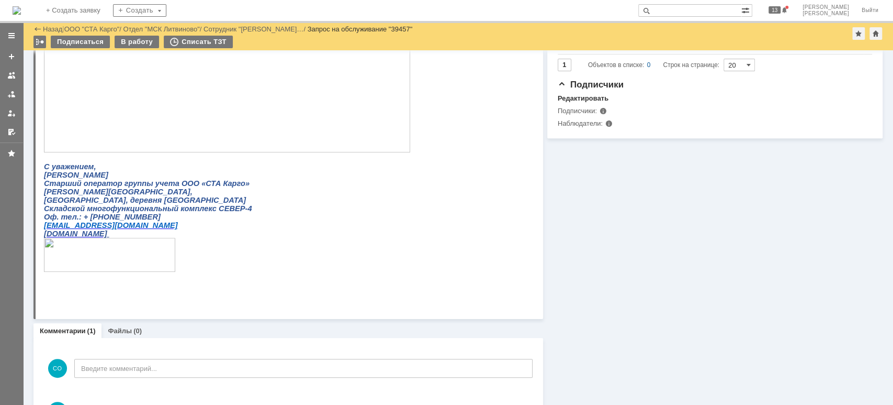
scroll to position [66, 0]
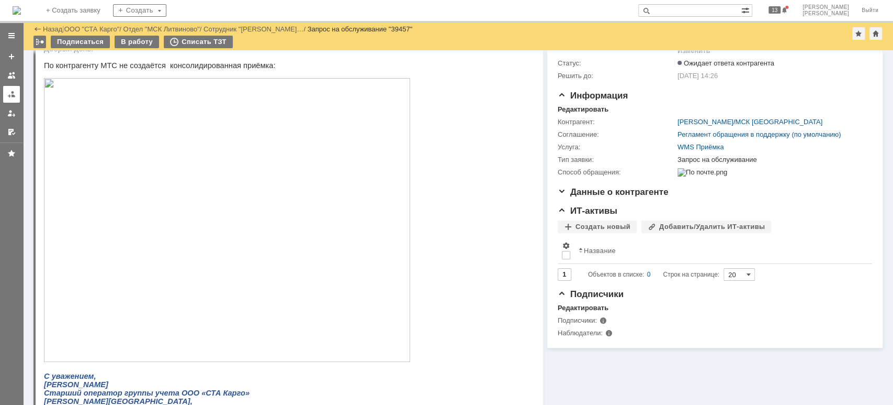
click at [15, 91] on div at bounding box center [11, 94] width 8 height 8
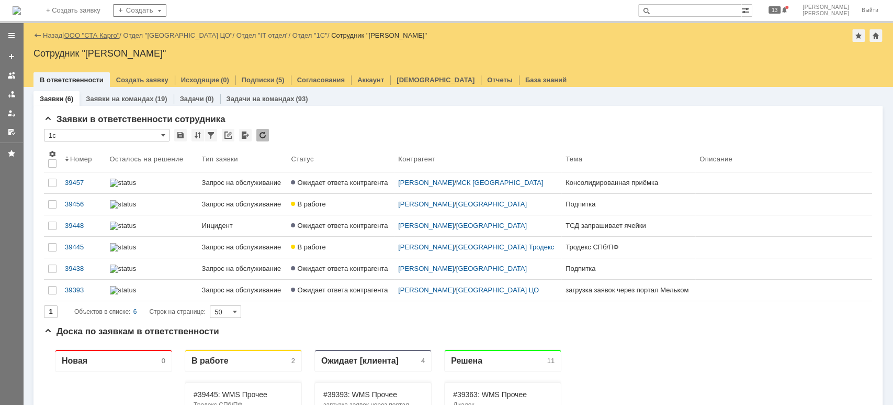
click at [110, 36] on link "ООО "СТА Карго"" at bounding box center [91, 35] width 55 height 8
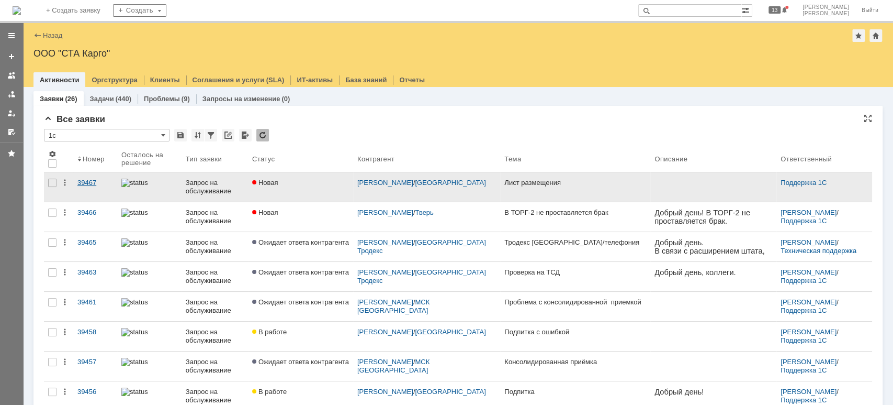
click at [94, 180] on div "39467" at bounding box center [95, 182] width 36 height 8
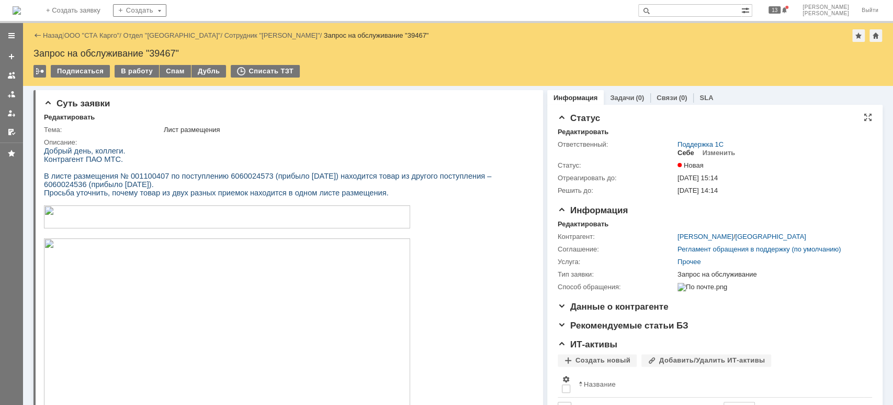
click at [682, 150] on div "Себе" at bounding box center [686, 153] width 17 height 8
click at [135, 70] on div "В работу" at bounding box center [137, 71] width 44 height 13
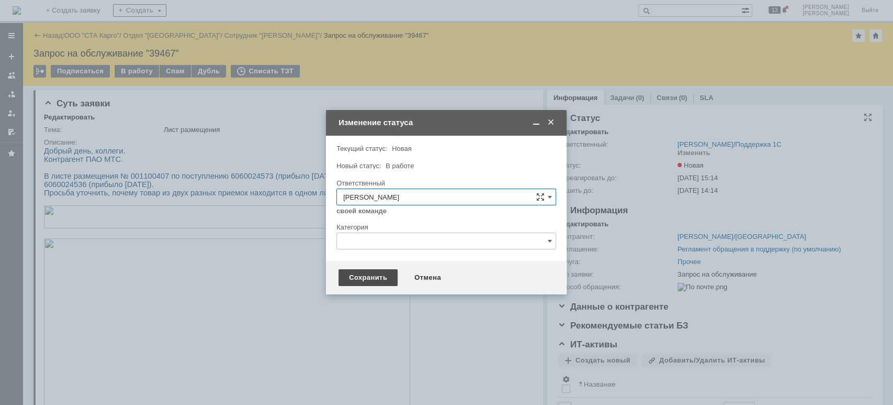
click at [364, 275] on div "Сохранить" at bounding box center [368, 277] width 59 height 17
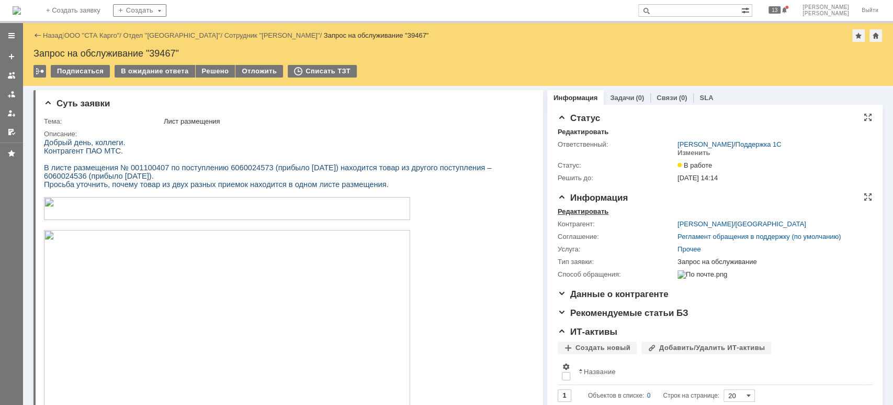
click at [582, 212] on div "Редактировать" at bounding box center [583, 211] width 51 height 8
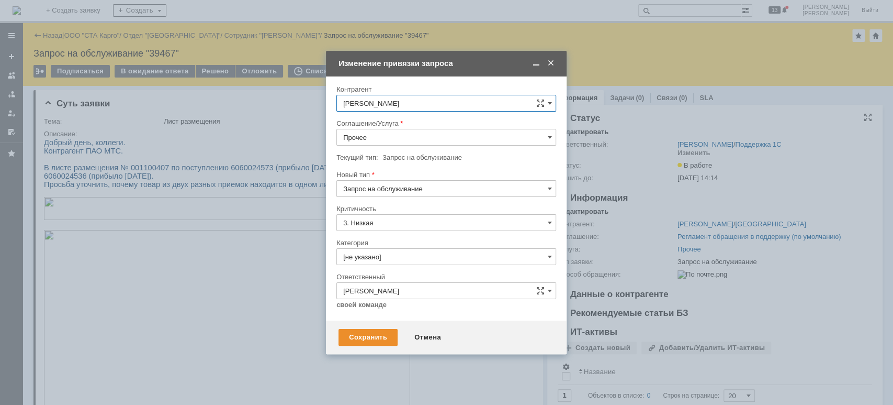
click at [418, 141] on input "Прочее" at bounding box center [446, 137] width 220 height 17
click at [419, 257] on div "WMS Размещение ТСД" at bounding box center [446, 265] width 219 height 17
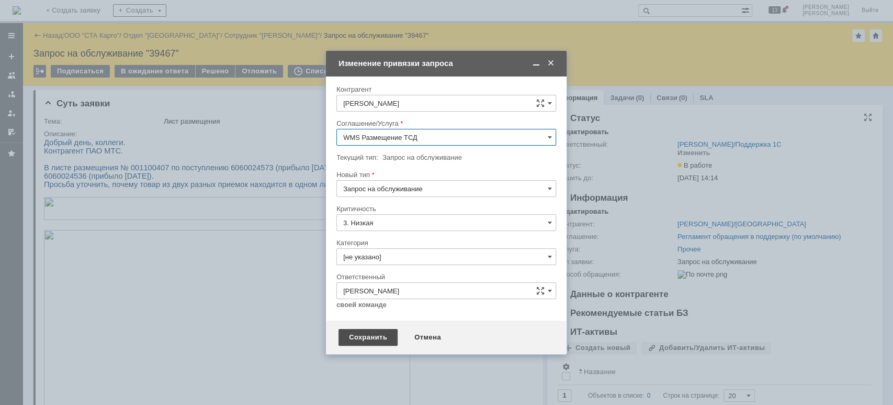
click at [375, 331] on div "Сохранить" at bounding box center [368, 337] width 59 height 17
type input "WMS Размещение ТСД"
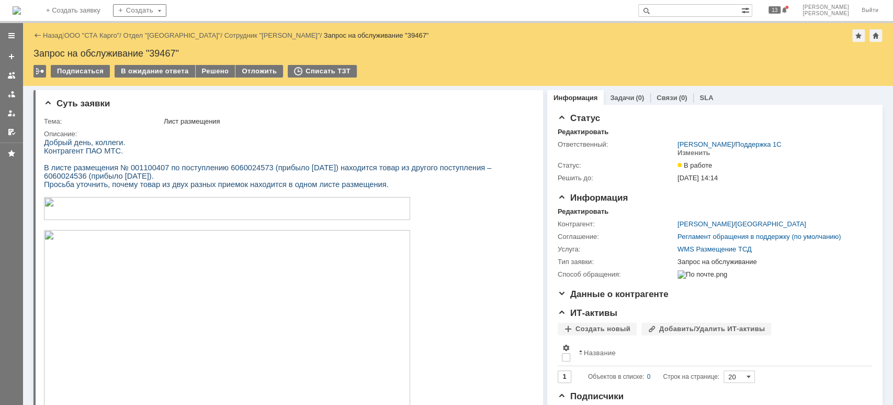
click at [235, 171] on span "В листе размещения № 001100407 по поступлению 6060024573 (прибыло [DATE]) наход…" at bounding box center [267, 171] width 447 height 17
copy span "6060024573"
drag, startPoint x: 75, startPoint y: 33, endPoint x: 94, endPoint y: 54, distance: 28.5
click at [75, 33] on link "ООО "СТА Карго"" at bounding box center [91, 35] width 55 height 8
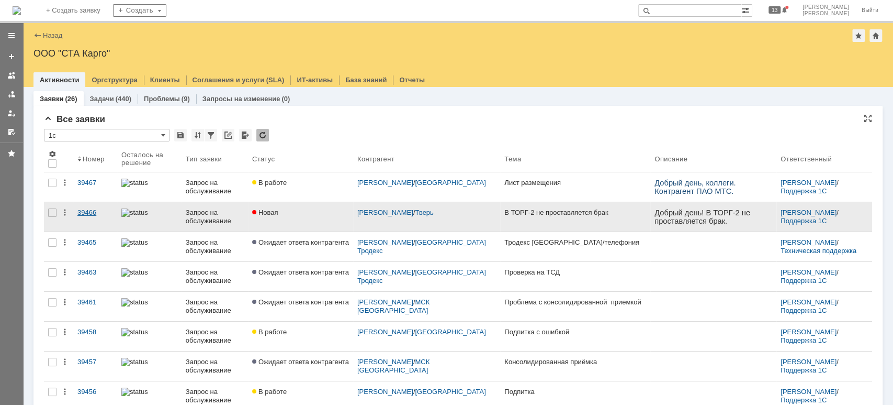
click at [93, 214] on div "39466" at bounding box center [95, 212] width 36 height 8
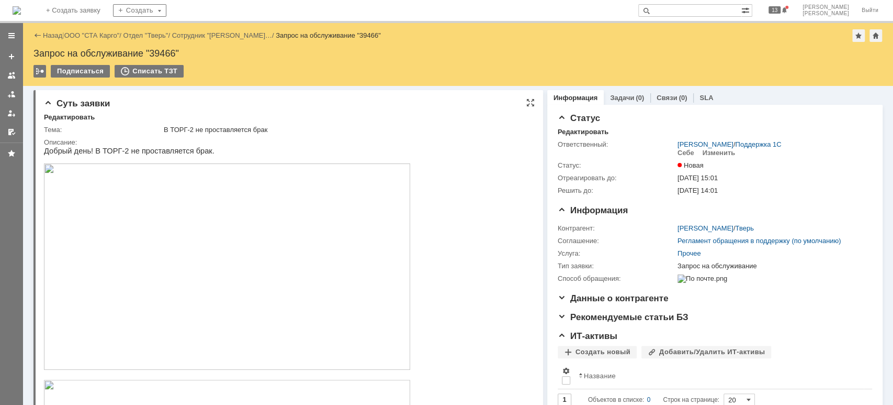
click at [186, 278] on img at bounding box center [227, 266] width 366 height 206
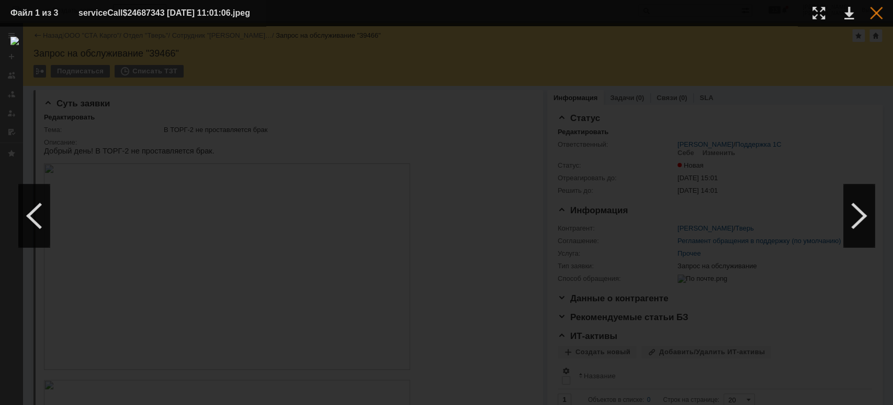
click at [875, 12] on div at bounding box center [876, 13] width 13 height 13
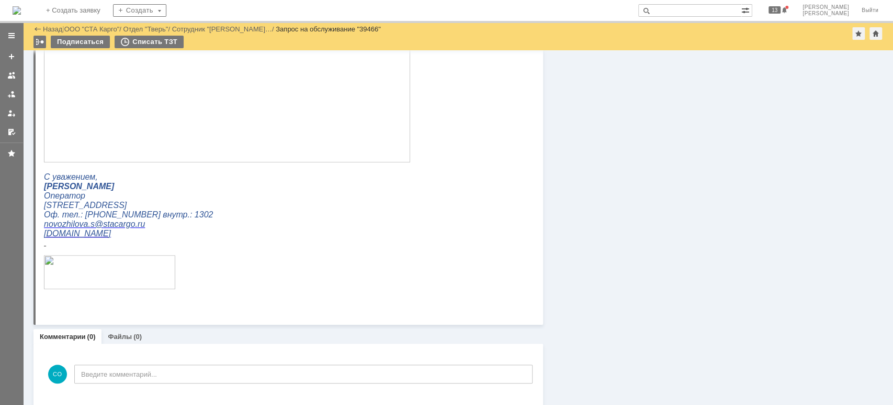
scroll to position [394, 0]
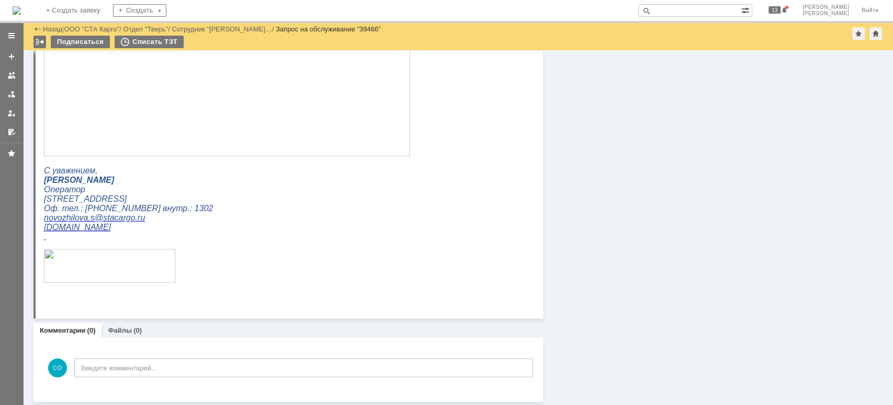
click at [245, 128] on img at bounding box center [227, 53] width 366 height 206
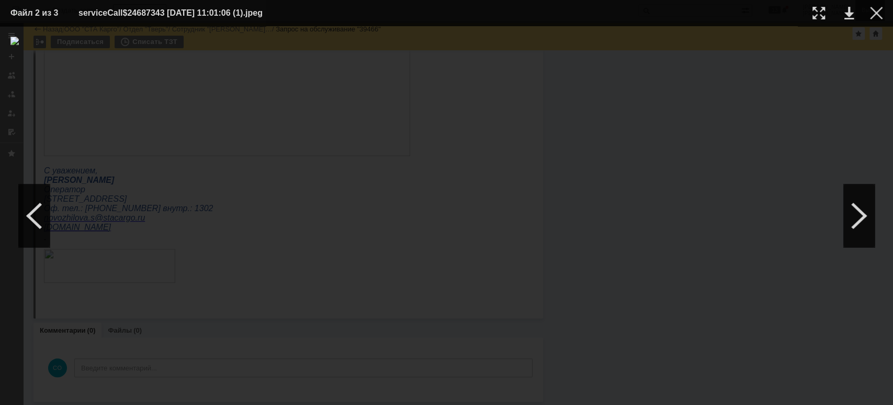
click at [878, 8] on div at bounding box center [876, 13] width 13 height 13
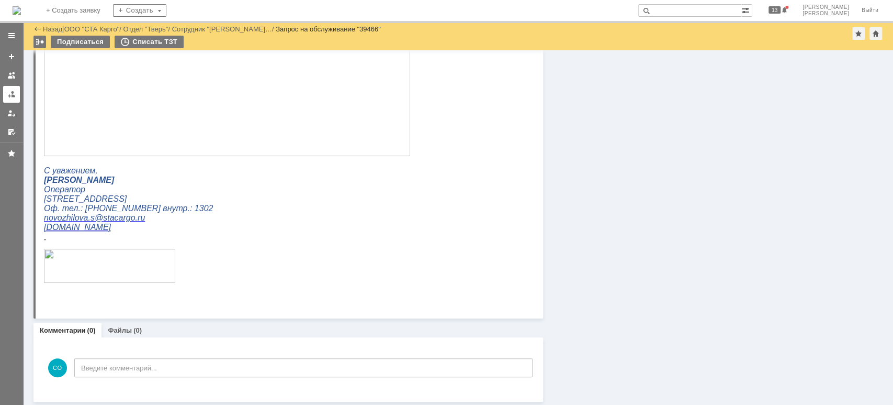
click at [6, 97] on link at bounding box center [11, 94] width 17 height 17
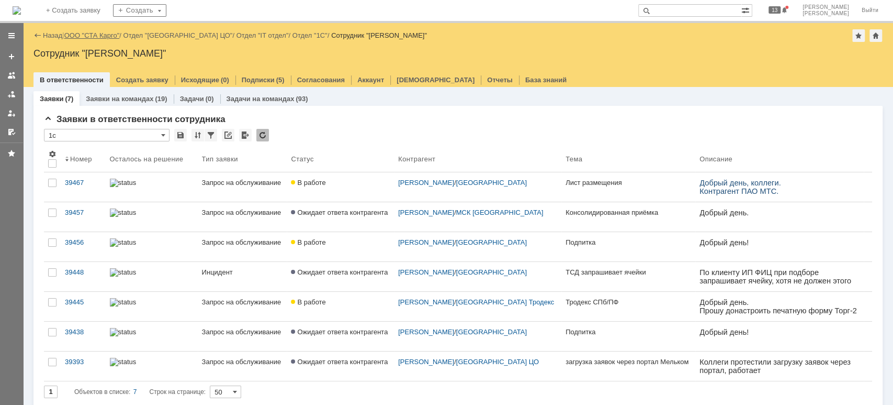
click at [85, 38] on link "ООО "СТА Карго"" at bounding box center [91, 35] width 55 height 8
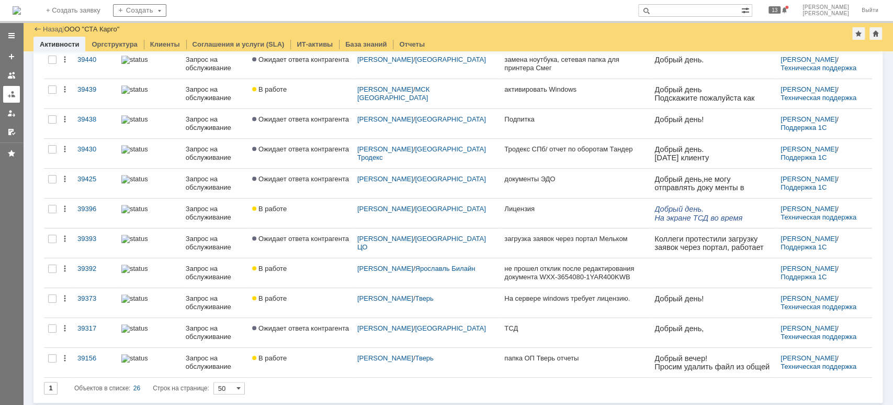
click at [7, 92] on div at bounding box center [11, 94] width 8 height 8
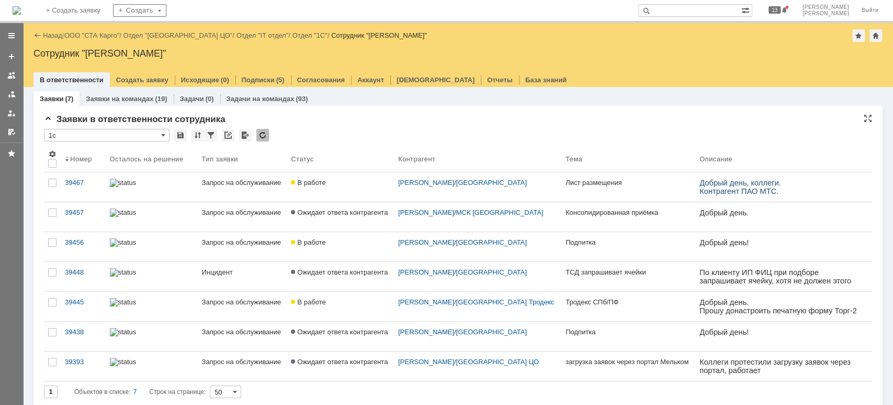
click at [486, 130] on div "* 1с" at bounding box center [458, 136] width 828 height 14
click at [8, 93] on div at bounding box center [11, 94] width 8 height 8
click at [4, 94] on link at bounding box center [11, 94] width 17 height 17
click at [88, 29] on div "Назад | ООО "СТА Карго" / Отдел "[GEOGRAPHIC_DATA] ЦО" / Отдел "IT отдел" / Отд…" at bounding box center [457, 35] width 849 height 13
click at [91, 33] on link "ООО "СТА Карго"" at bounding box center [91, 35] width 55 height 8
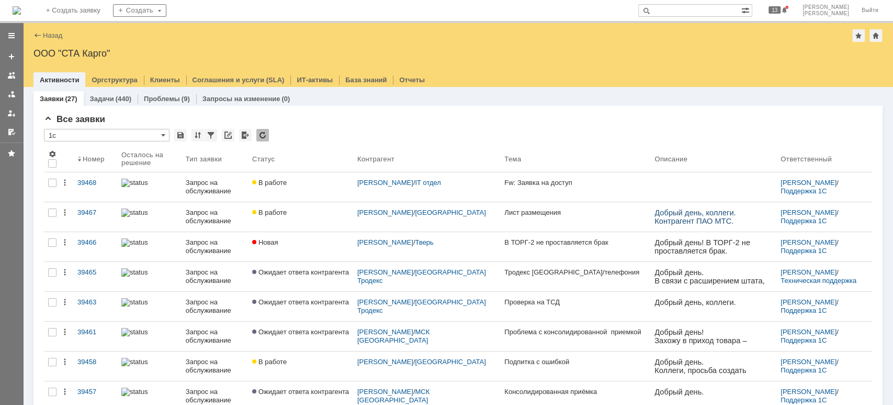
click at [86, 210] on div "39467" at bounding box center [95, 212] width 36 height 8
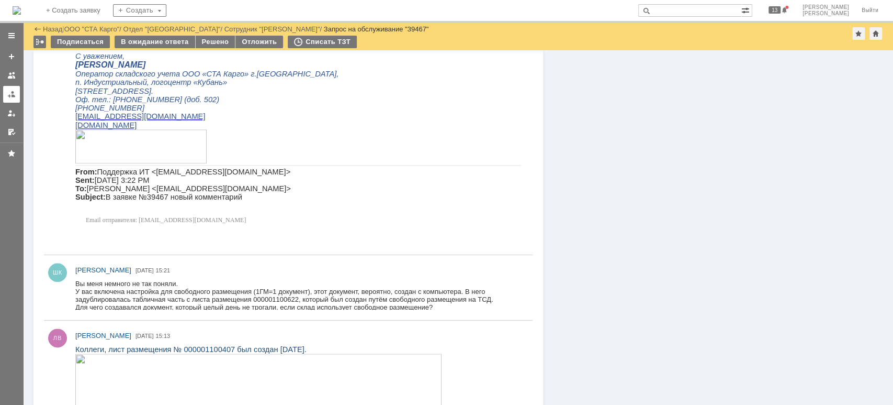
click at [7, 93] on div at bounding box center [11, 94] width 8 height 8
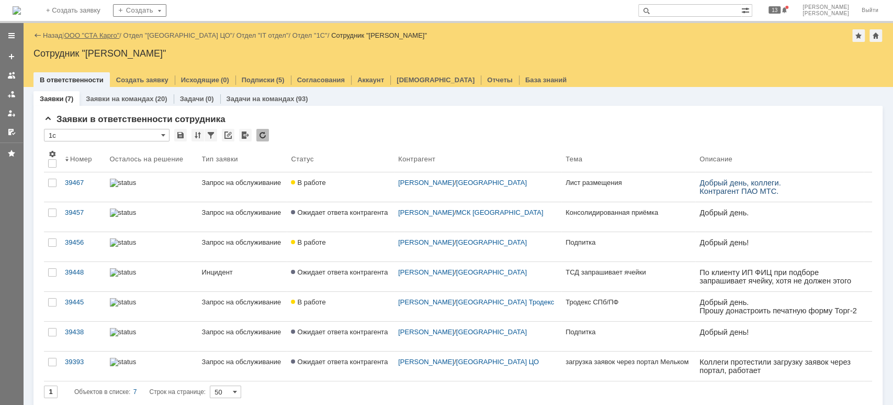
click at [77, 39] on link "ООО "СТА Карго"" at bounding box center [91, 35] width 55 height 8
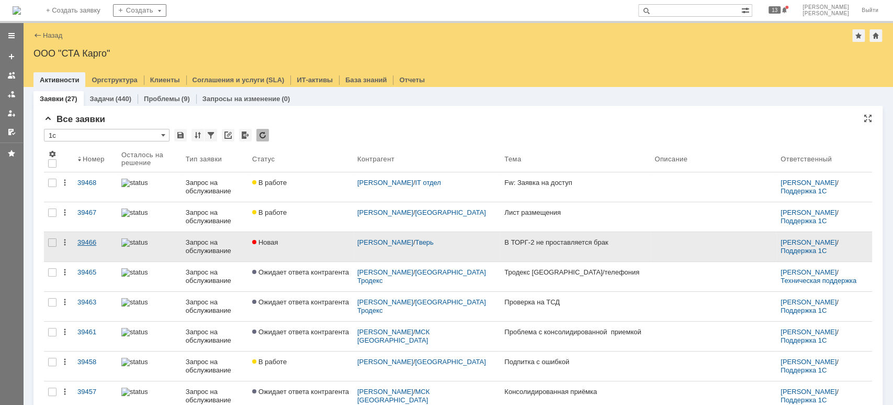
click at [87, 241] on div "39466" at bounding box center [95, 242] width 36 height 8
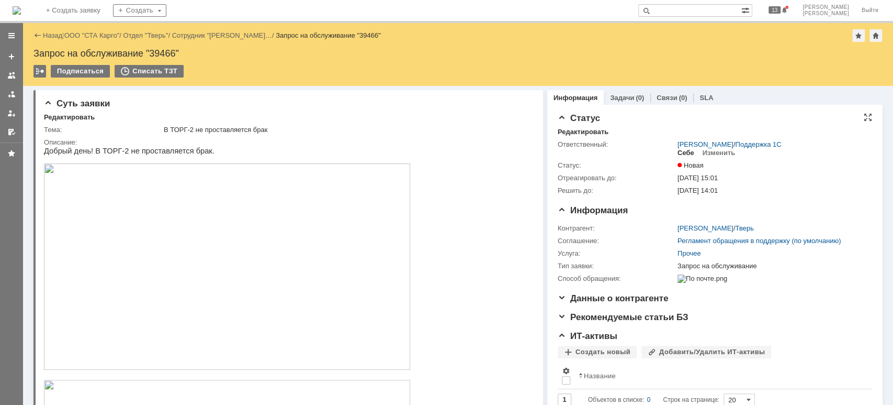
click at [681, 152] on div "Себе" at bounding box center [686, 153] width 17 height 8
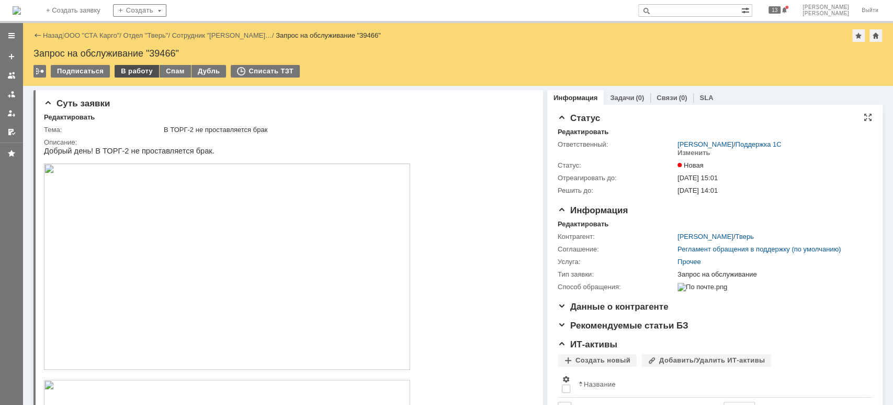
click at [134, 73] on div "В работу" at bounding box center [137, 71] width 44 height 13
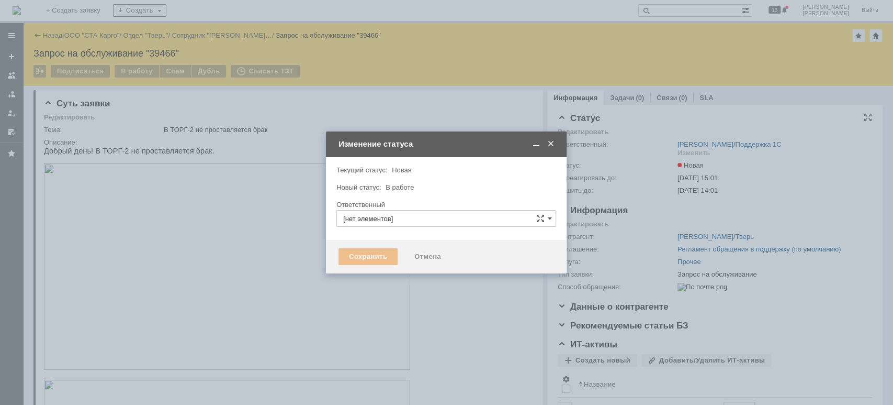
type input "[PERSON_NAME]"
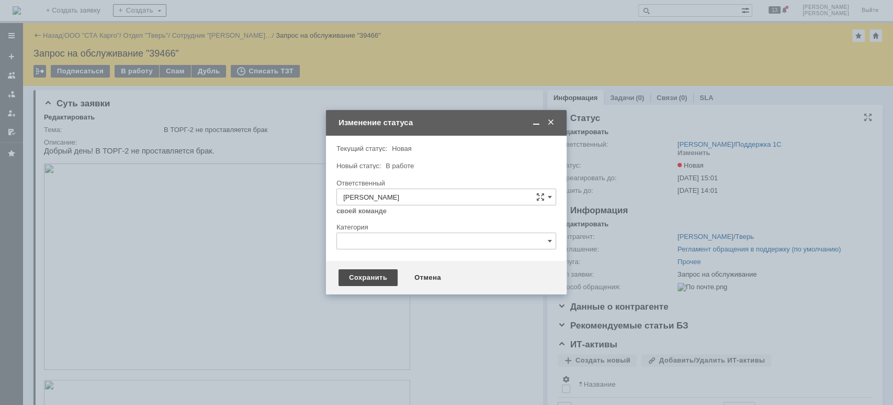
click at [383, 276] on div "Сохранить" at bounding box center [368, 277] width 59 height 17
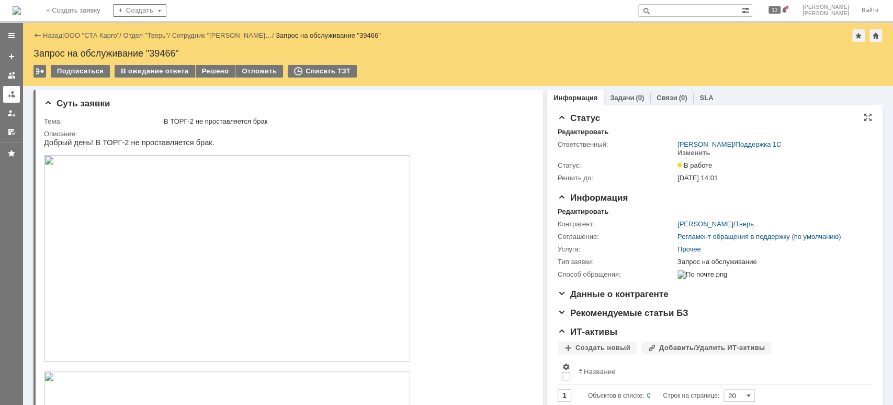
click at [12, 94] on div at bounding box center [11, 94] width 8 height 8
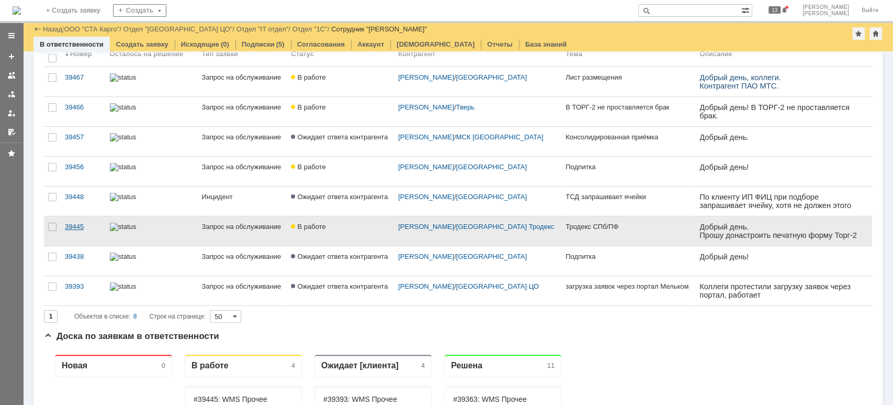
click at [78, 227] on div "39445" at bounding box center [83, 226] width 37 height 8
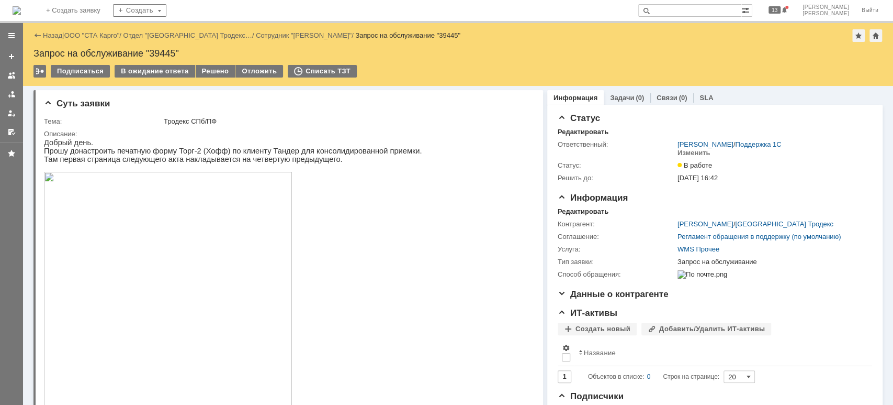
click at [203, 282] on img at bounding box center [168, 349] width 248 height 354
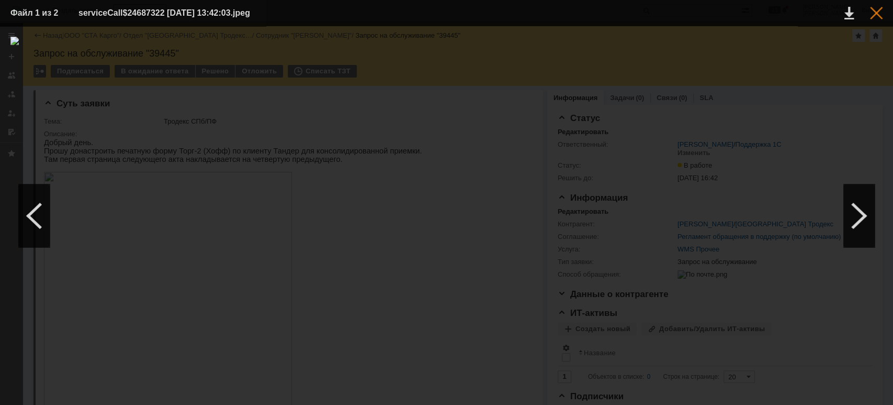
click at [879, 10] on div at bounding box center [876, 13] width 13 height 13
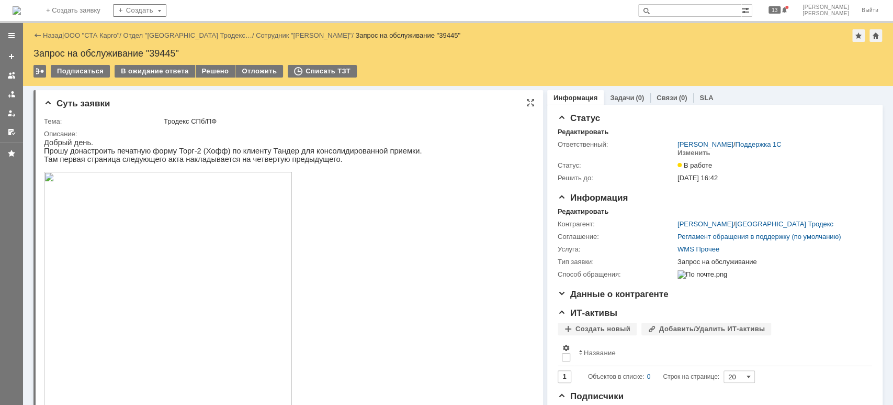
click at [124, 254] on img at bounding box center [168, 349] width 248 height 354
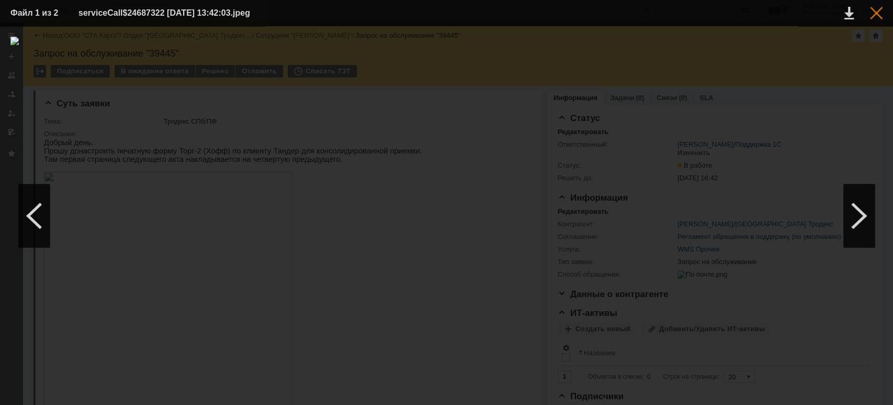
click at [879, 14] on div at bounding box center [876, 13] width 13 height 13
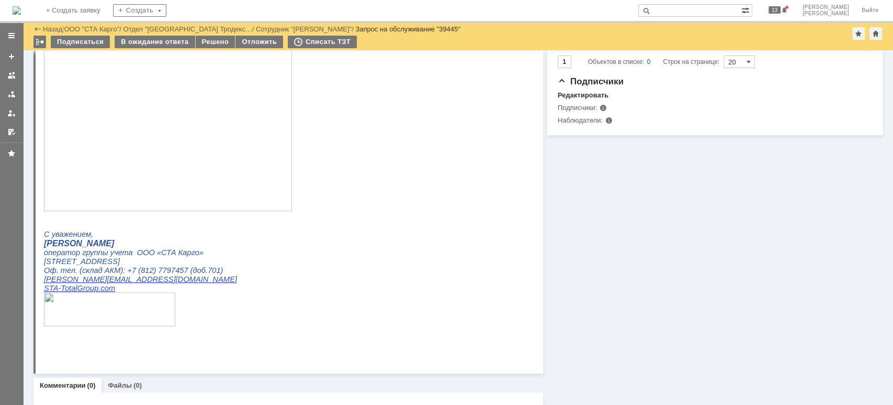
scroll to position [70, 0]
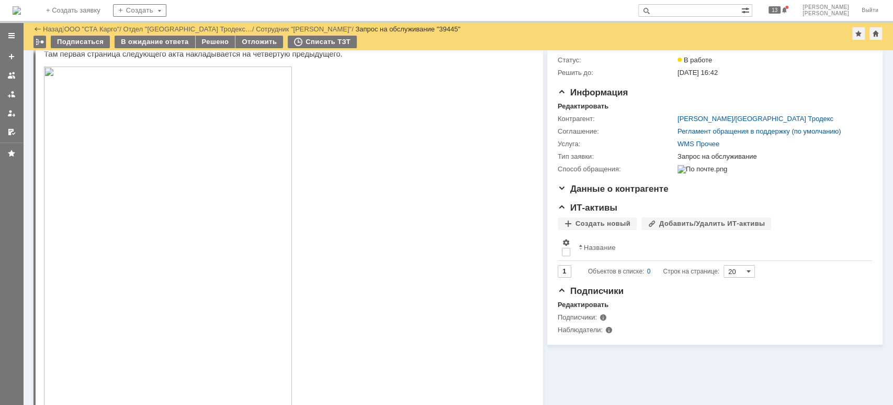
click at [115, 29] on link "ООО "СТА Карго"" at bounding box center [91, 29] width 55 height 8
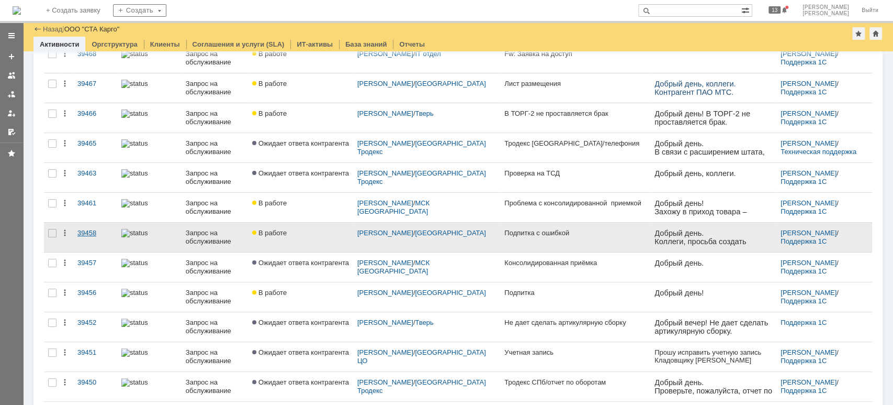
scroll to position [139, 0]
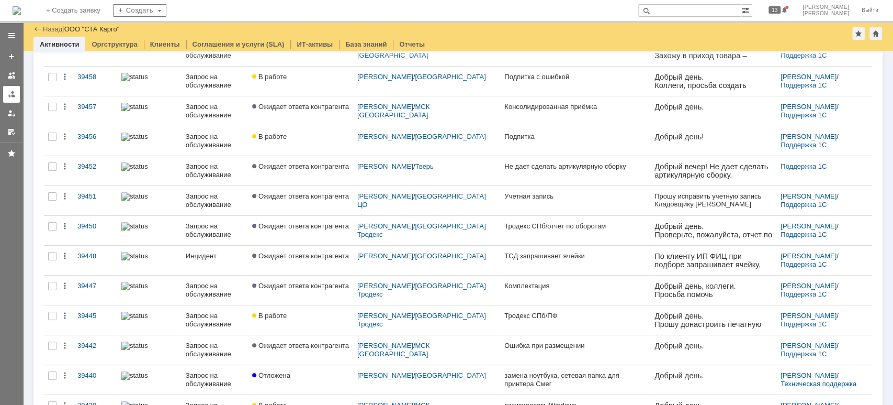
click at [14, 95] on div at bounding box center [11, 94] width 8 height 8
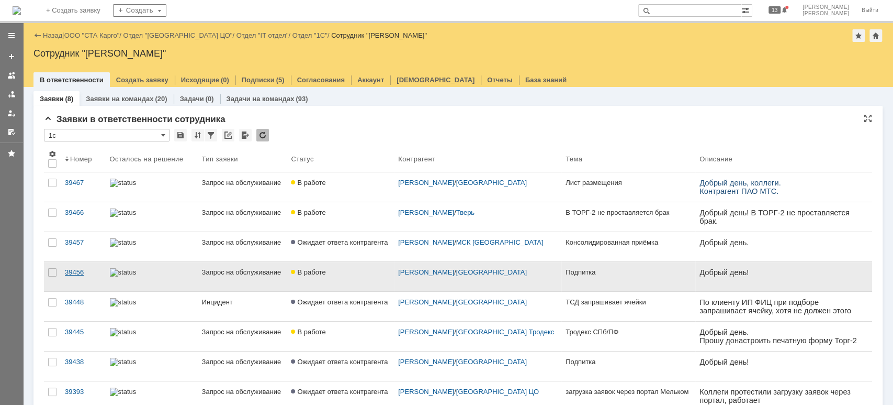
click at [70, 270] on div "39456" at bounding box center [83, 272] width 37 height 8
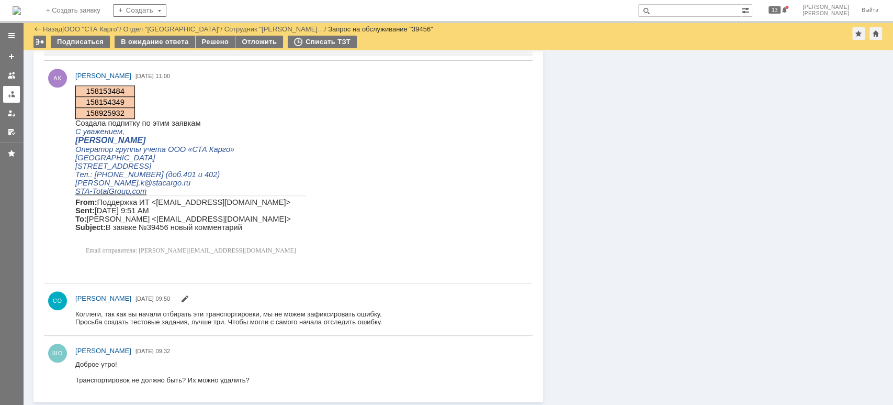
click at [10, 100] on link at bounding box center [11, 94] width 17 height 17
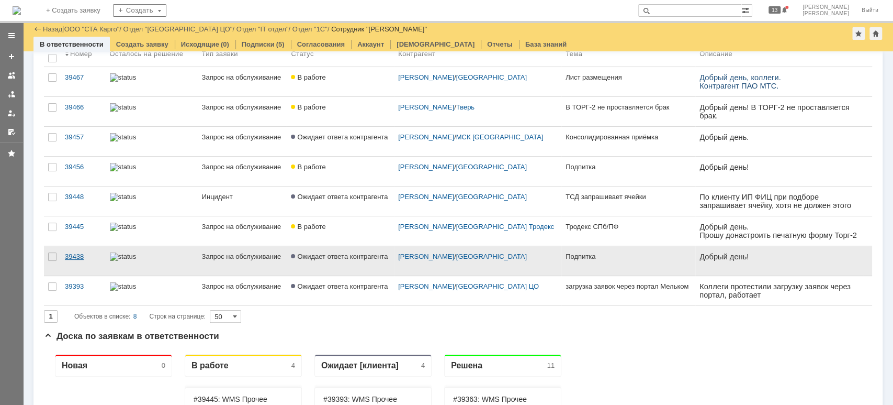
click at [75, 260] on div "39438" at bounding box center [83, 256] width 37 height 8
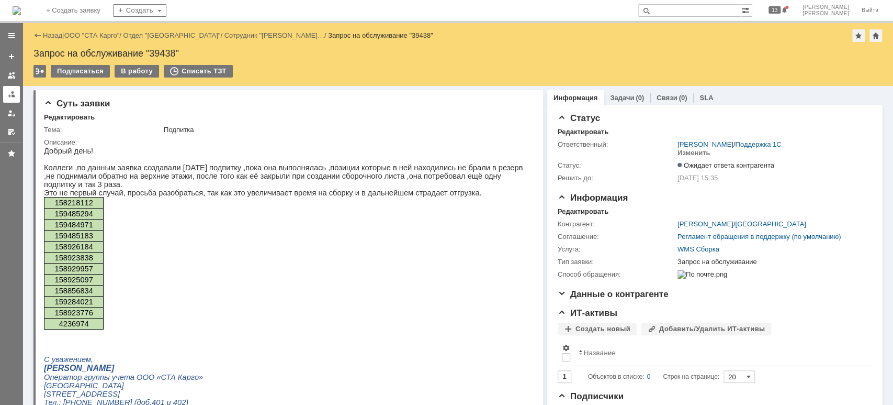
click at [6, 90] on link at bounding box center [11, 94] width 17 height 17
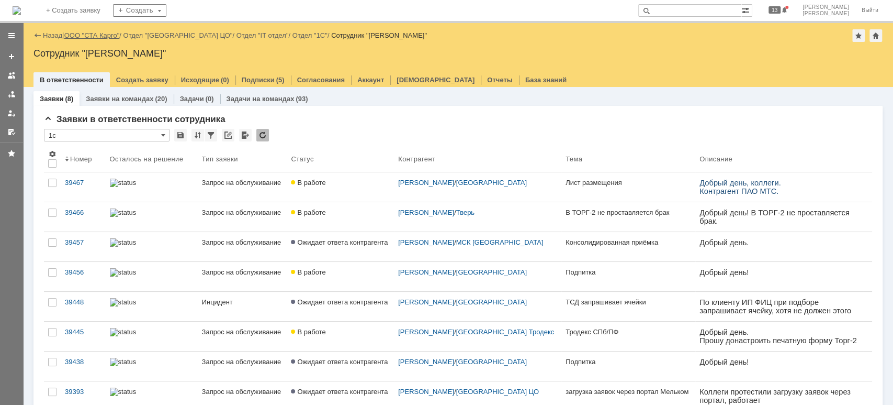
click at [95, 32] on link "ООО "СТА Карго"" at bounding box center [91, 35] width 55 height 8
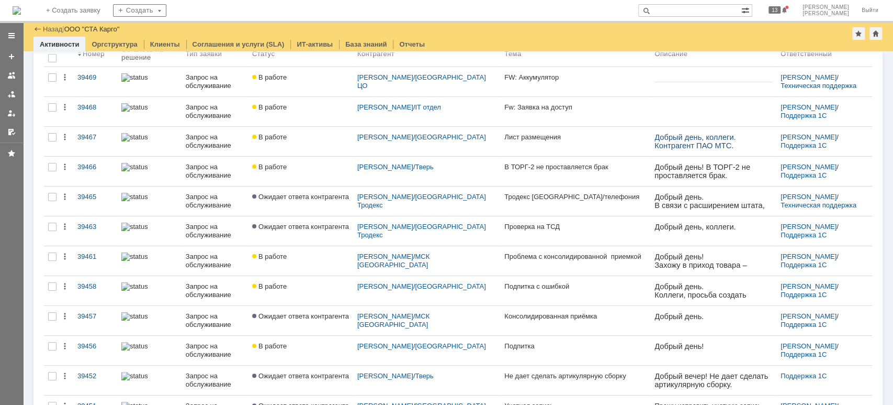
click at [15, 96] on div at bounding box center [11, 94] width 8 height 8
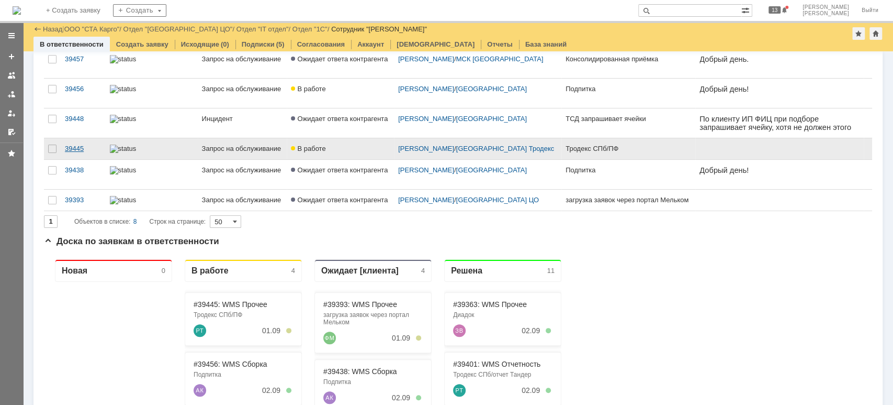
click at [86, 153] on div "39445" at bounding box center [83, 148] width 37 height 8
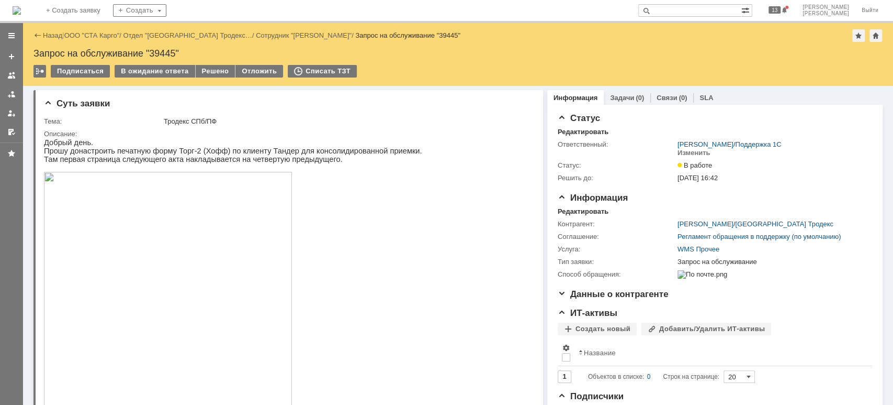
click at [89, 39] on div "Назад | ООО "СТА Карго" / Отдел "[GEOGRAPHIC_DATA] Тродекс… / Сотрудник "[PERSO…" at bounding box center [457, 35] width 849 height 13
click at [91, 37] on link "ООО "СТА Карго"" at bounding box center [91, 35] width 55 height 8
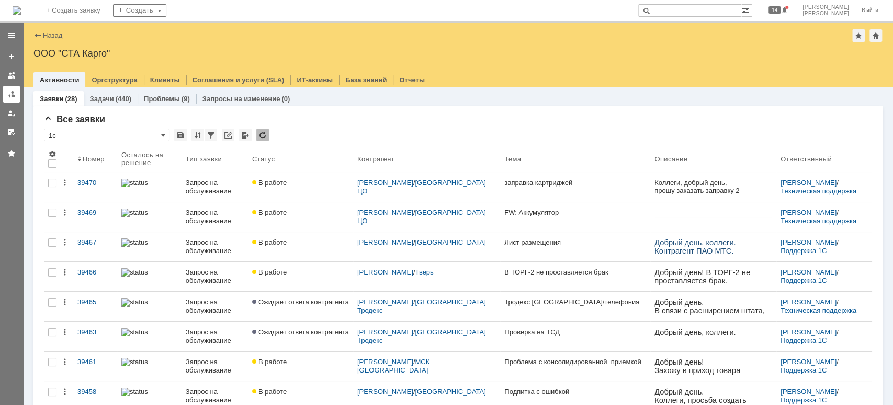
click at [4, 92] on link at bounding box center [11, 94] width 17 height 17
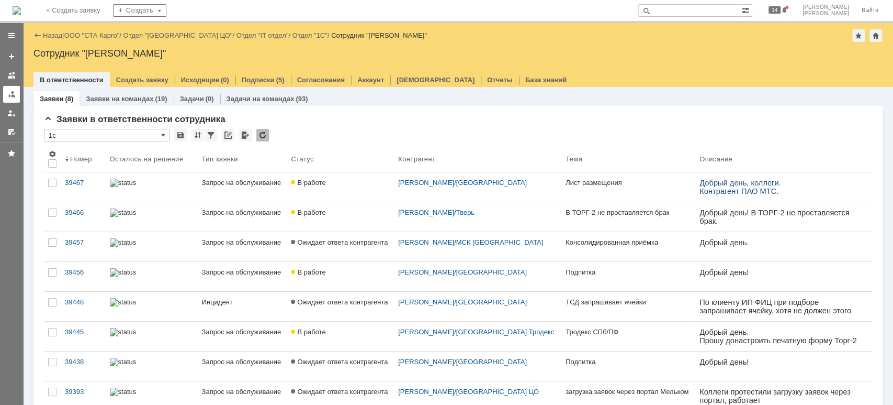
click at [10, 95] on div at bounding box center [11, 94] width 8 height 8
click at [13, 100] on link at bounding box center [11, 94] width 17 height 17
click at [11, 92] on div at bounding box center [11, 94] width 8 height 8
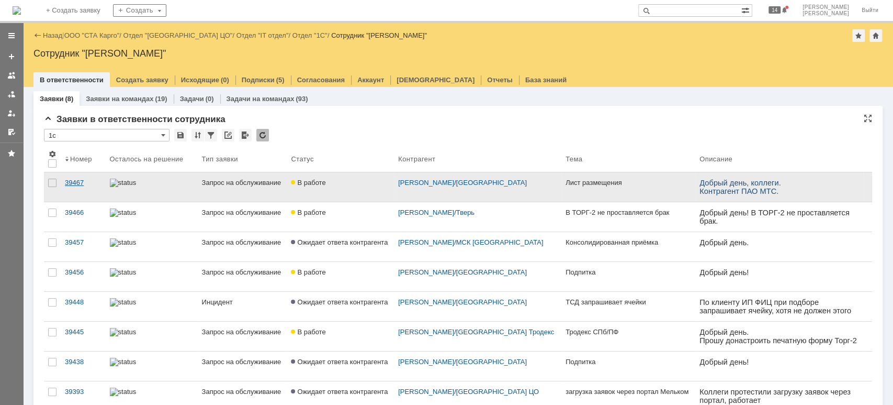
click at [84, 180] on div "39467" at bounding box center [83, 182] width 37 height 8
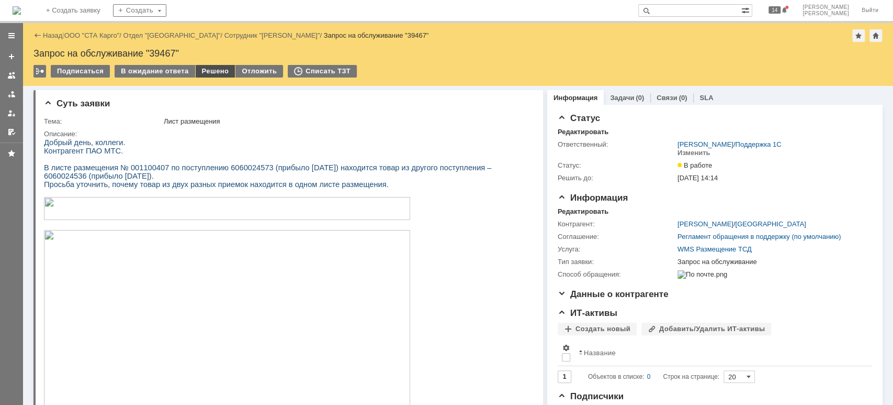
click at [221, 66] on div "Решено" at bounding box center [216, 71] width 40 height 13
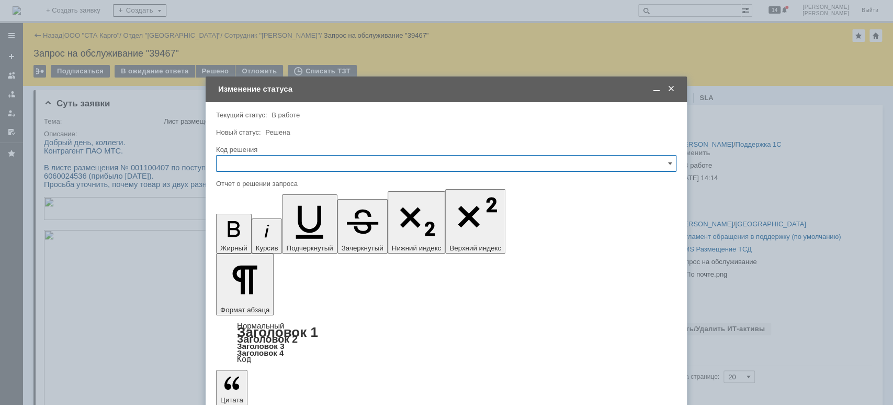
click at [268, 159] on input "text" at bounding box center [446, 163] width 461 height 17
click at [284, 301] on span "Решено" at bounding box center [446, 303] width 447 height 8
type input "Решено"
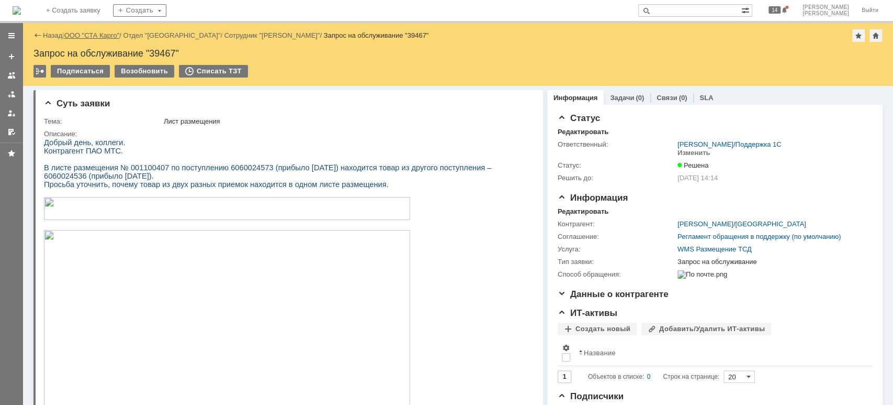
drag, startPoint x: 100, startPoint y: 34, endPoint x: 96, endPoint y: 38, distance: 5.9
click at [99, 35] on link "ООО "СТА Карго"" at bounding box center [91, 35] width 55 height 8
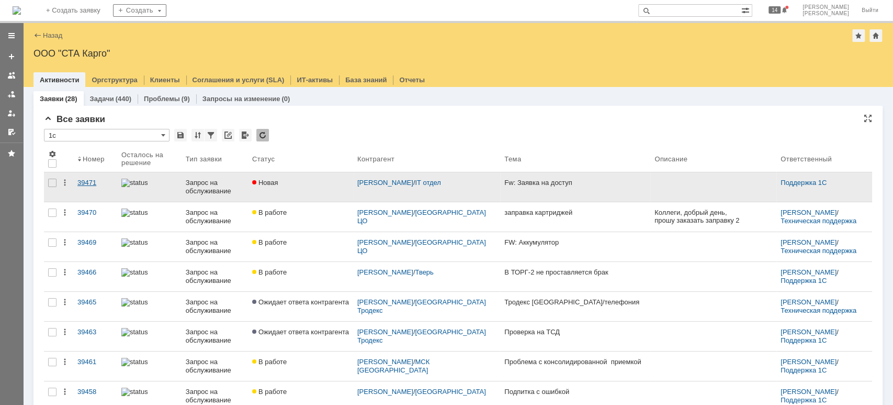
click at [99, 186] on div "39471" at bounding box center [95, 182] width 36 height 8
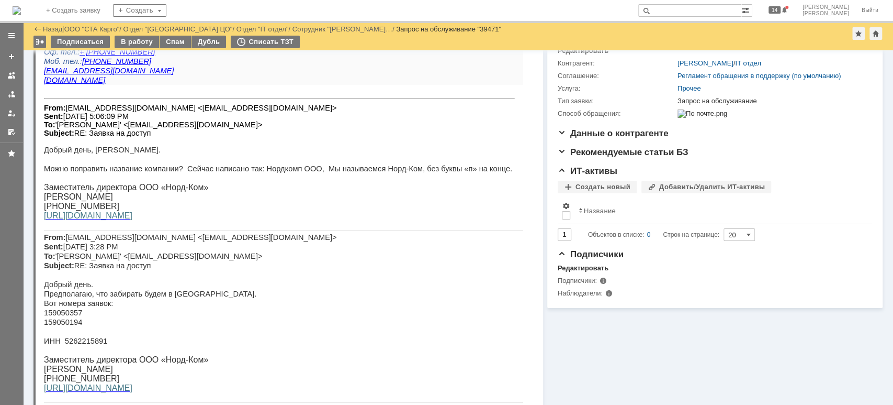
scroll to position [139, 0]
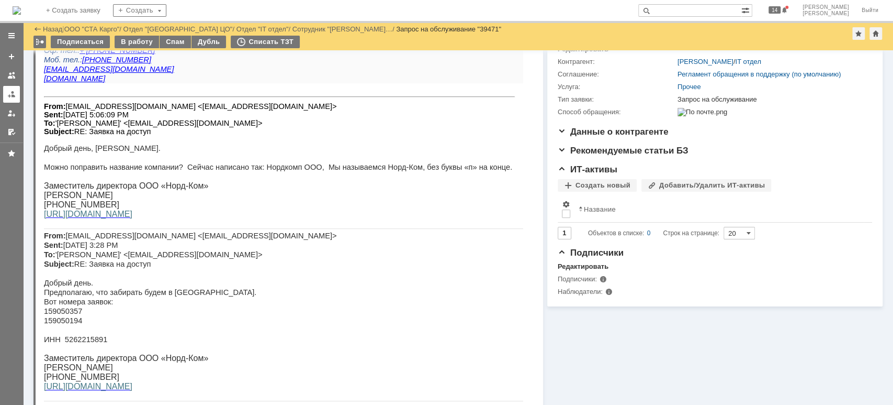
click at [12, 94] on div at bounding box center [11, 94] width 8 height 8
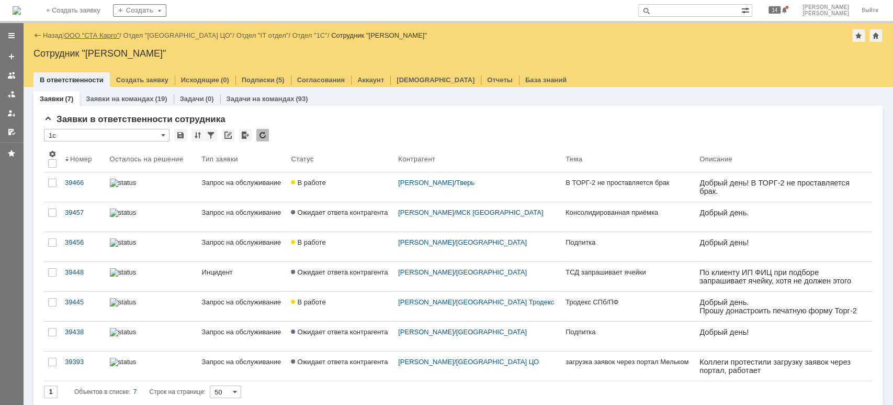
click at [74, 35] on link "ООО "СТА Карго"" at bounding box center [91, 35] width 55 height 8
